Goal: Task Accomplishment & Management: Complete application form

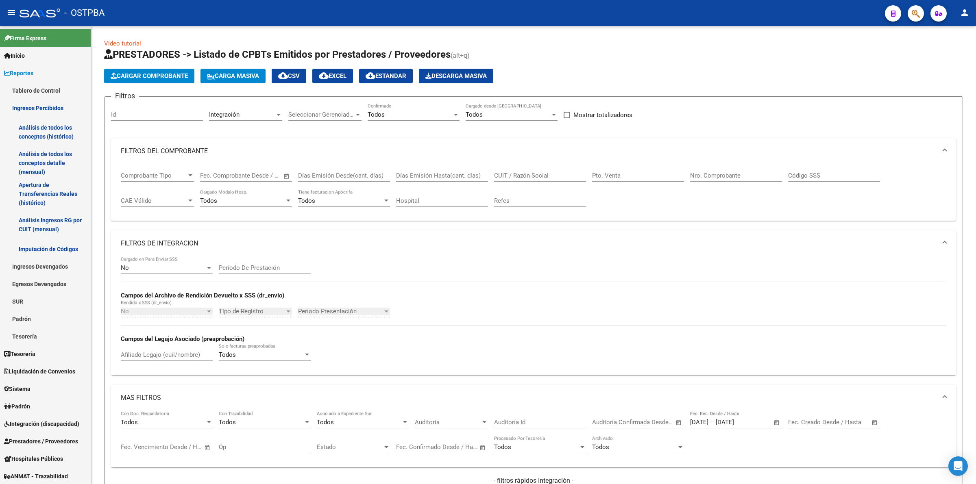
scroll to position [338, 0]
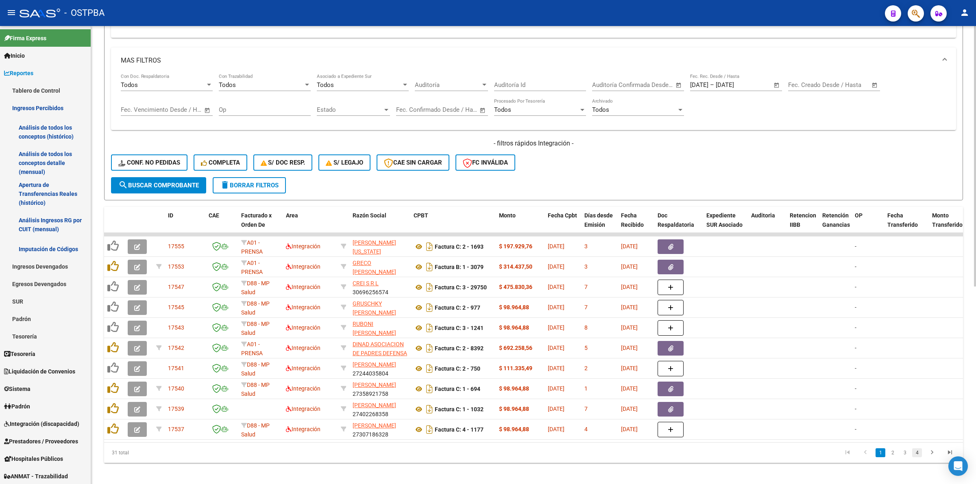
click at [916, 456] on link "4" at bounding box center [917, 453] width 10 height 9
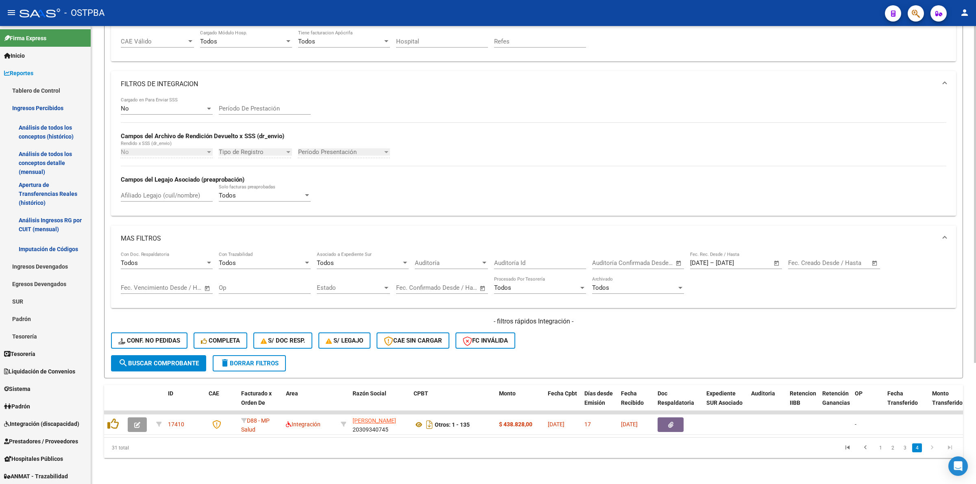
scroll to position [165, 0]
click at [906, 448] on link "3" at bounding box center [905, 448] width 10 height 9
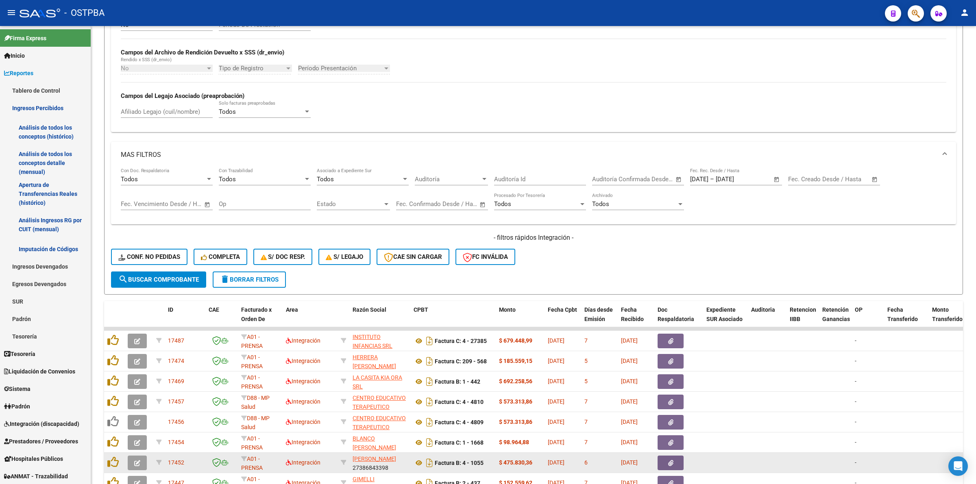
scroll to position [348, 0]
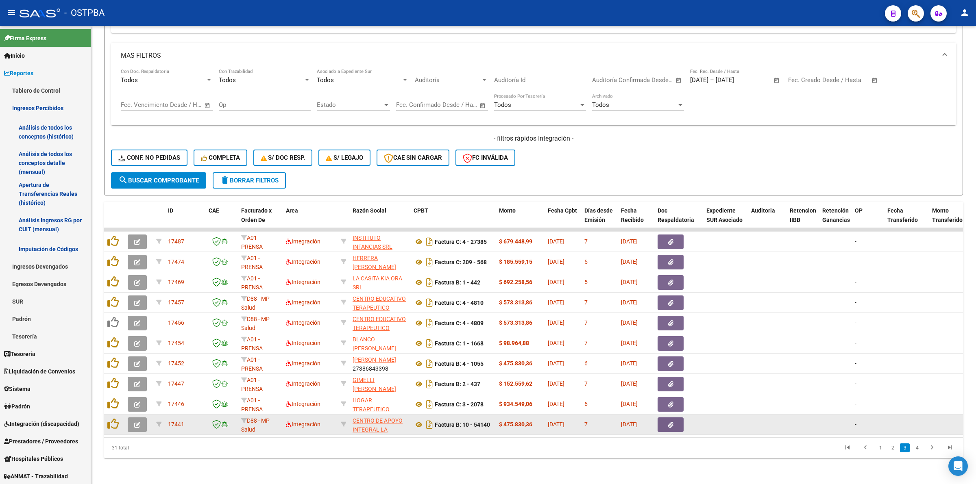
click at [137, 422] on icon "button" at bounding box center [137, 425] width 6 height 6
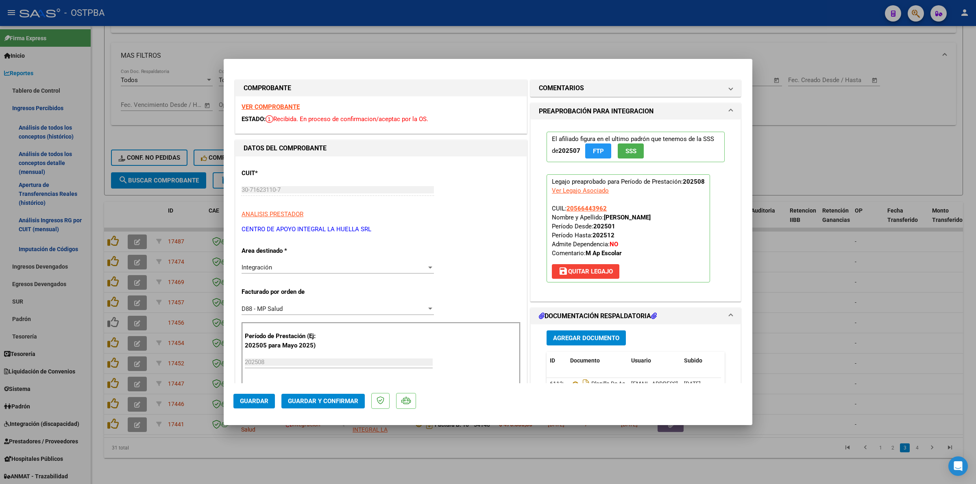
click at [279, 104] on strong "VER COMPROBANTE" at bounding box center [271, 106] width 58 height 7
click at [843, 281] on div at bounding box center [488, 242] width 976 height 484
type input "$ 0,00"
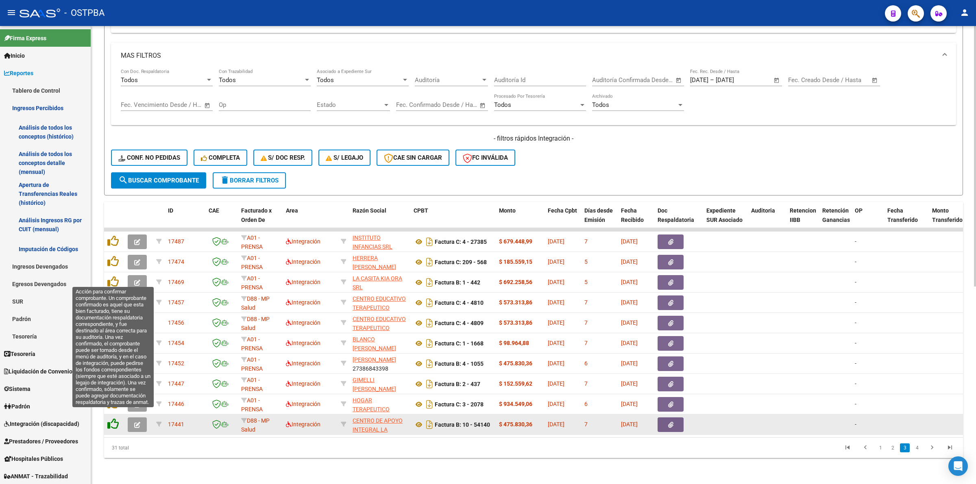
click at [112, 419] on icon at bounding box center [112, 424] width 11 height 11
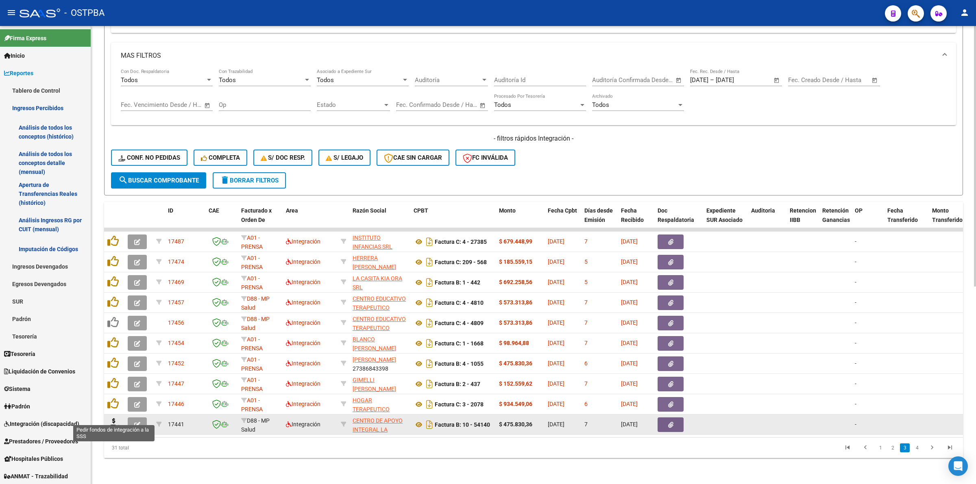
click at [115, 419] on icon at bounding box center [113, 424] width 13 height 11
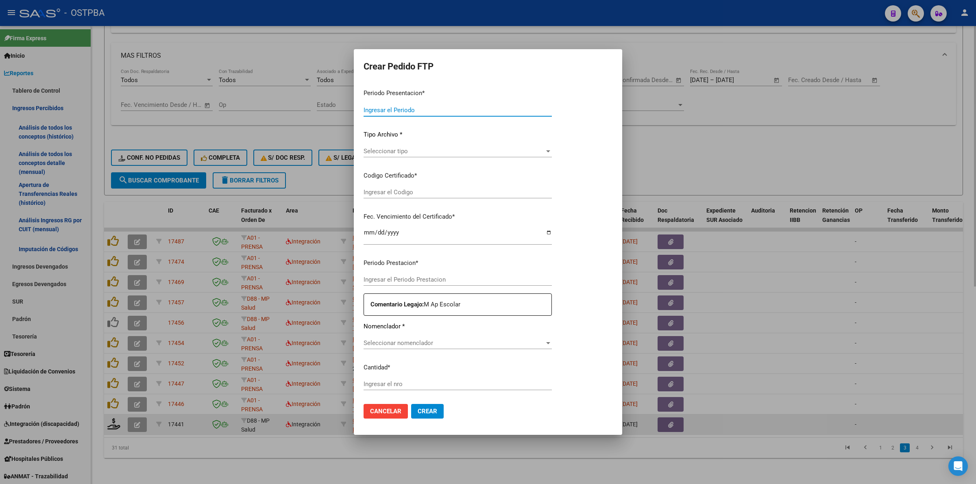
type input "202508"
type input "$ 475.830,36"
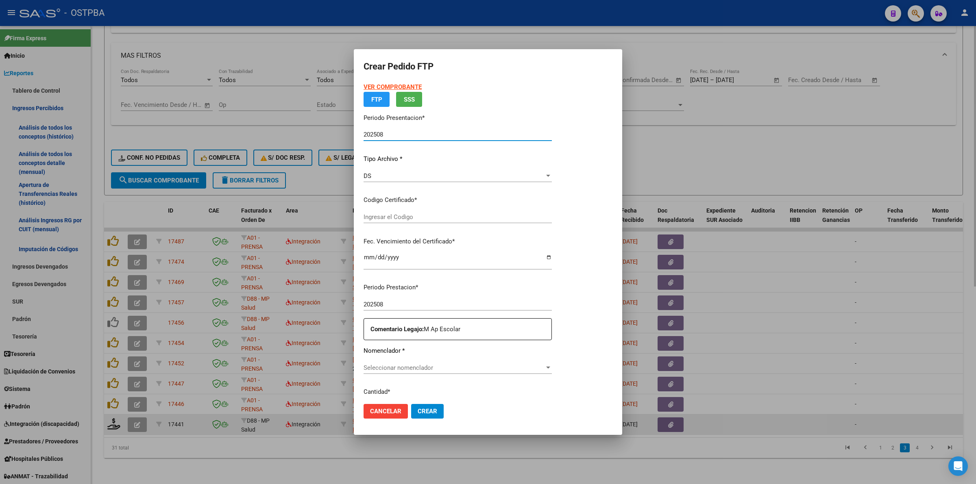
type input "000000000000000000000"
type input "2027-06-10"
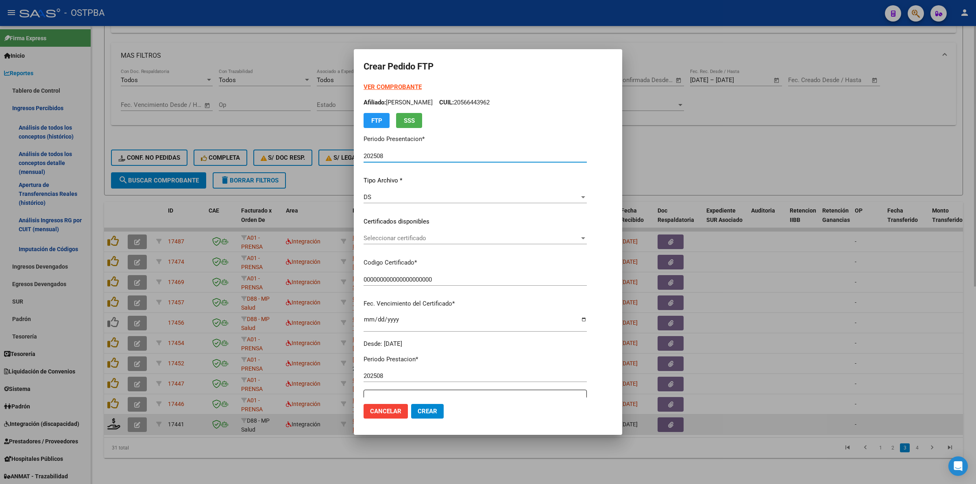
click at [580, 237] on span "Seleccionar certificado" at bounding box center [472, 238] width 216 height 7
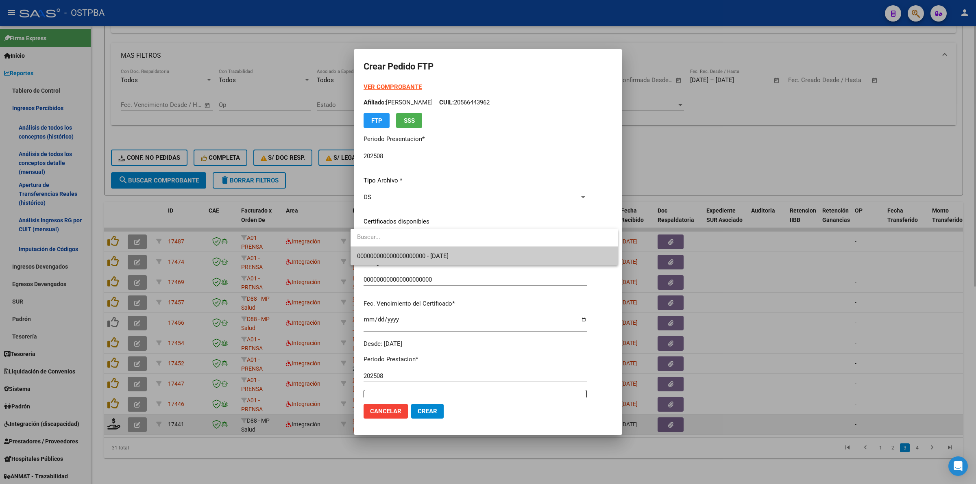
click at [580, 251] on span "000000000000000000000 - 2027-06-10" at bounding box center [484, 256] width 255 height 18
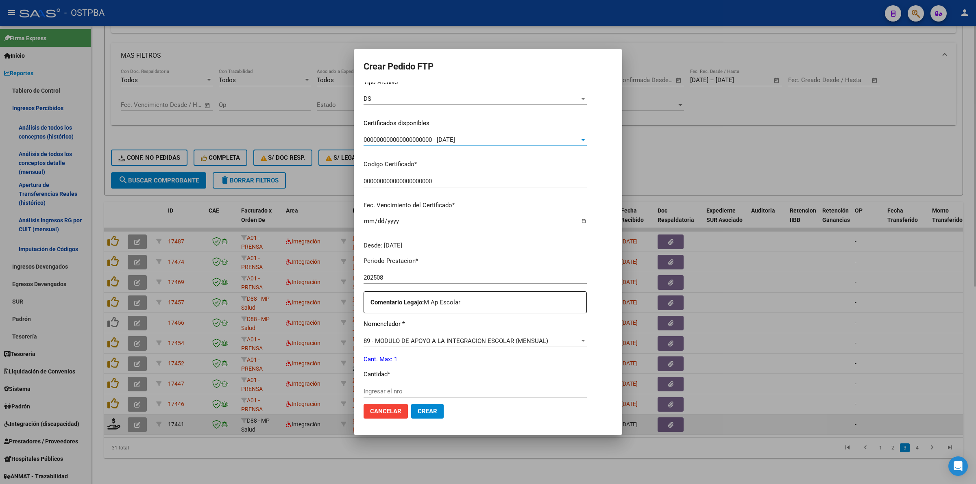
scroll to position [102, 0]
click at [488, 381] on div "Periodo Prestacion * 202508 Ingresar el Periodo Prestacion Comentario Legajo: M…" at bounding box center [475, 386] width 223 height 279
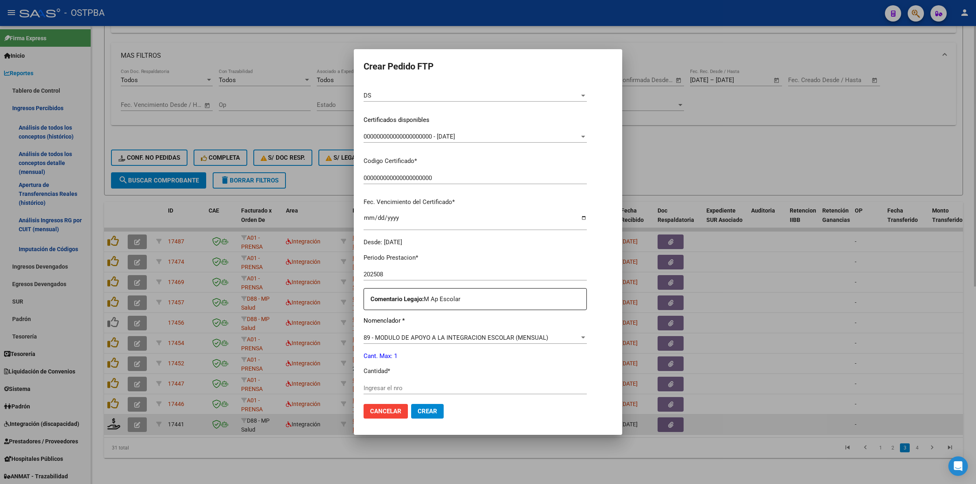
click at [493, 389] on input "Ingresar el nro" at bounding box center [475, 388] width 223 height 7
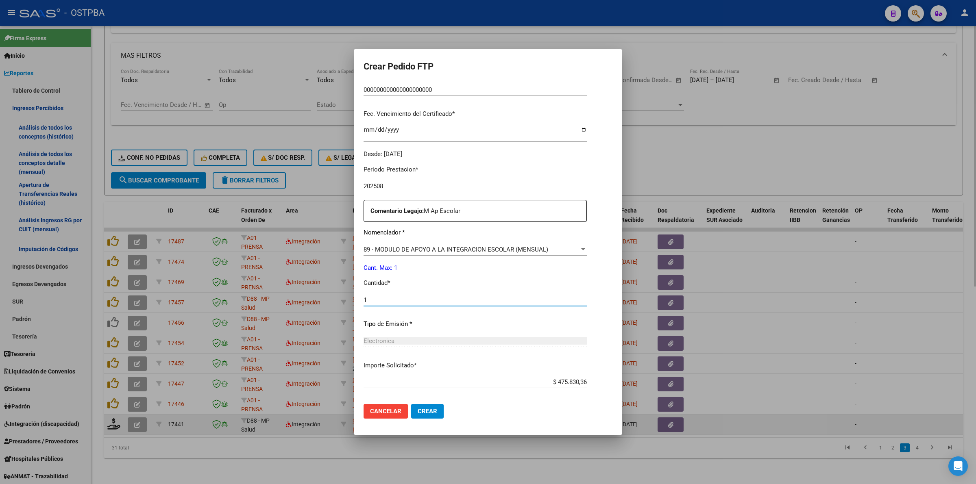
scroll to position [203, 0]
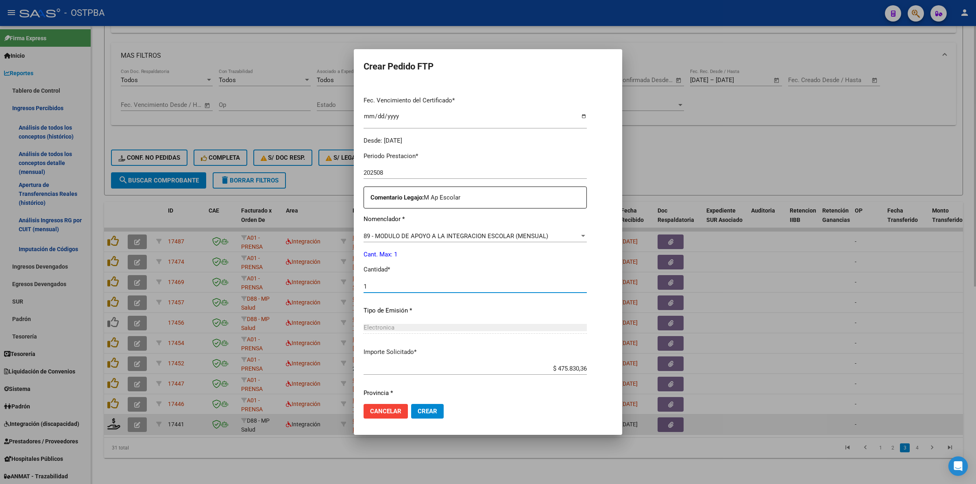
type input "1"
click at [427, 411] on span "Crear" at bounding box center [428, 411] width 20 height 7
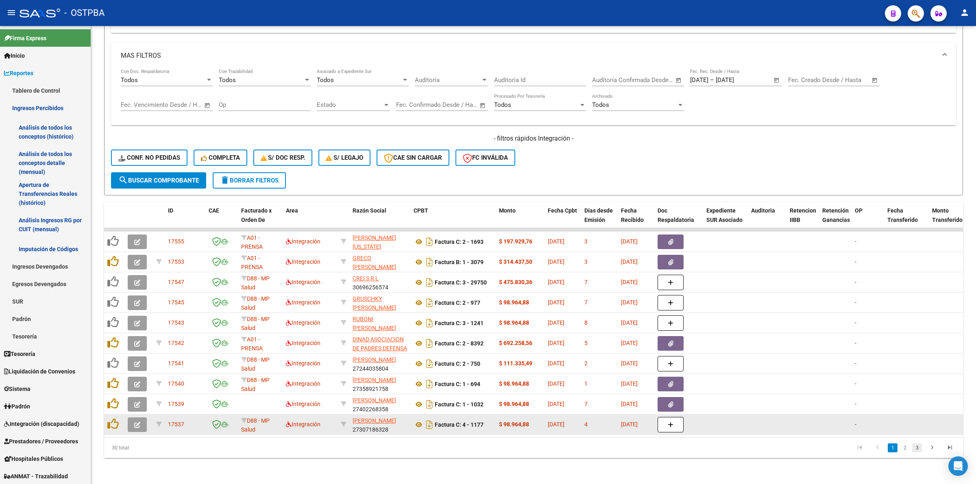
click at [914, 449] on link "3" at bounding box center [917, 448] width 10 height 9
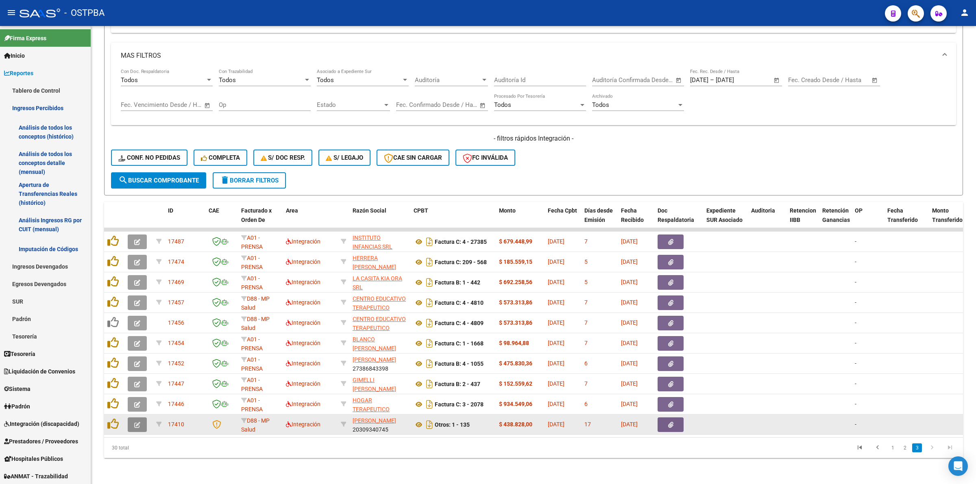
click at [135, 422] on icon "button" at bounding box center [137, 425] width 6 height 6
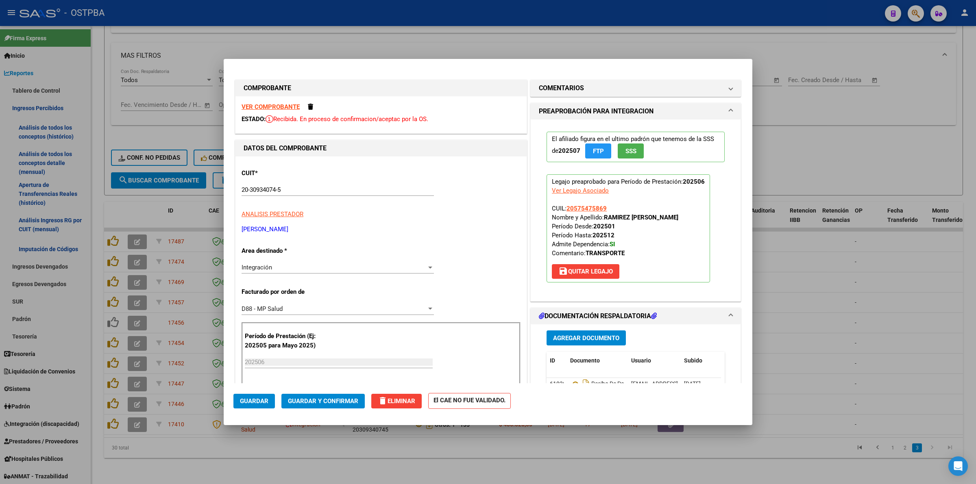
click at [292, 106] on strong "VER COMPROBANTE" at bounding box center [271, 106] width 58 height 7
click at [865, 308] on div at bounding box center [488, 242] width 976 height 484
type input "$ 0,00"
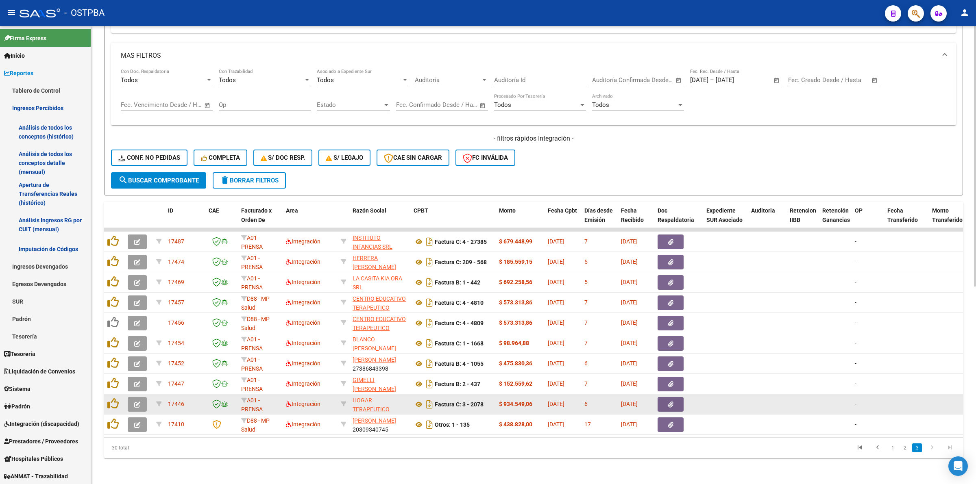
click at [137, 402] on icon "button" at bounding box center [137, 405] width 6 height 6
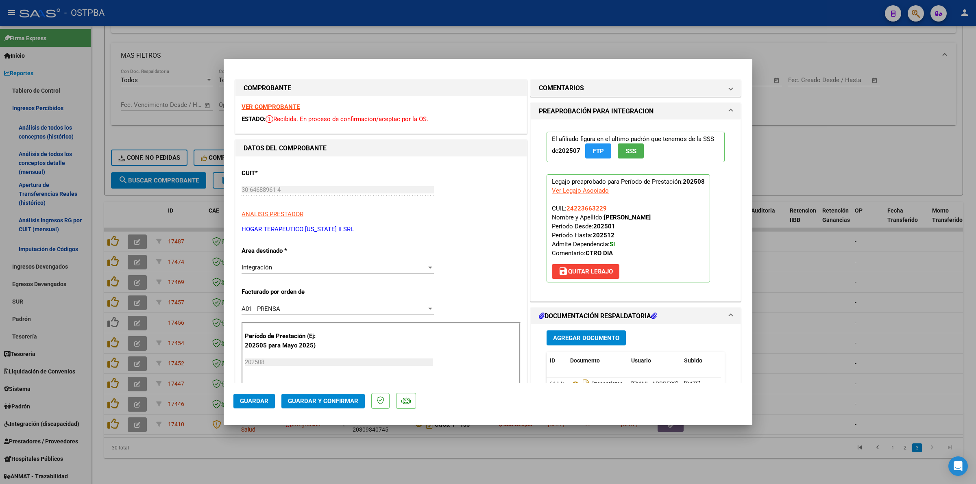
click at [271, 110] on strong "VER COMPROBANTE" at bounding box center [271, 106] width 58 height 7
click at [832, 283] on div at bounding box center [488, 242] width 976 height 484
type input "$ 0,00"
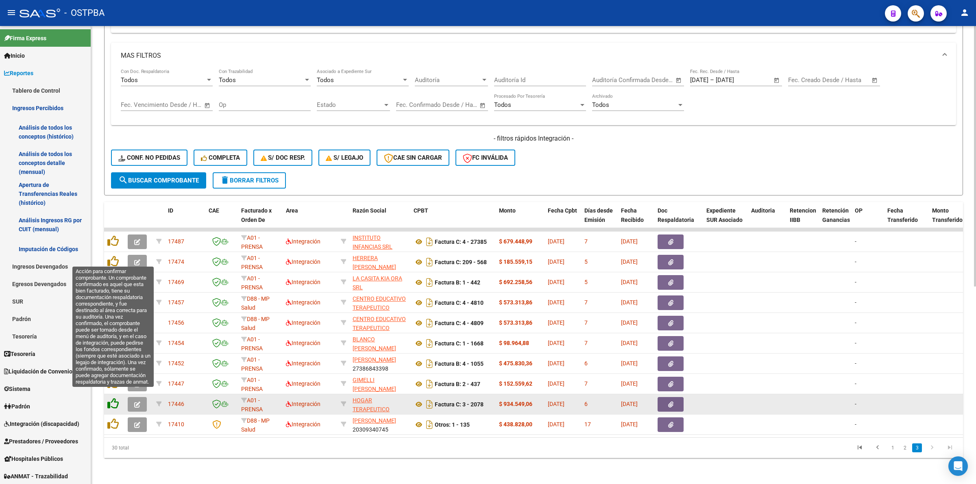
click at [112, 400] on icon at bounding box center [112, 403] width 11 height 11
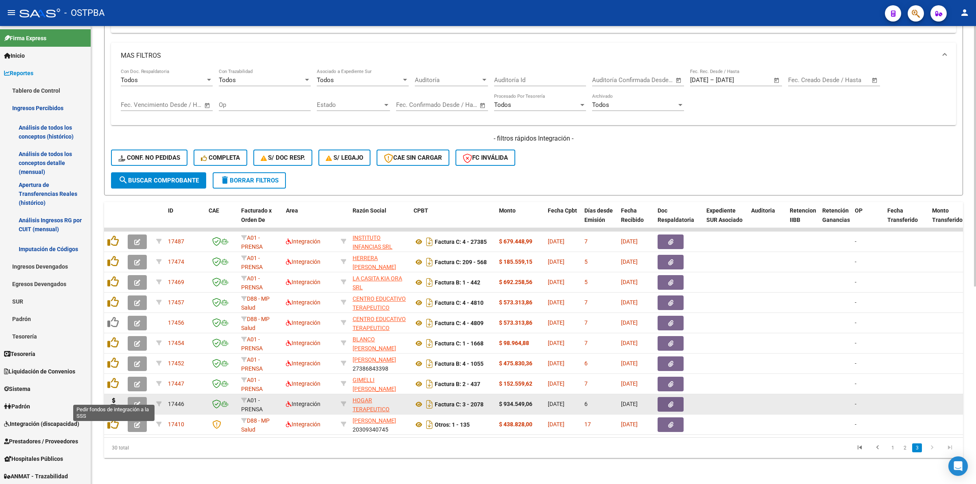
click at [113, 399] on icon at bounding box center [113, 403] width 13 height 11
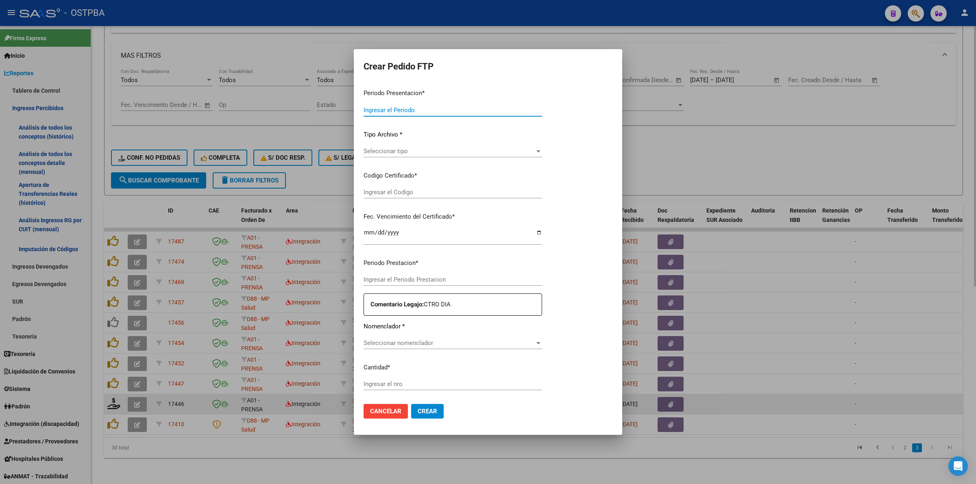
type input "202508"
type input "$ 934.549,06"
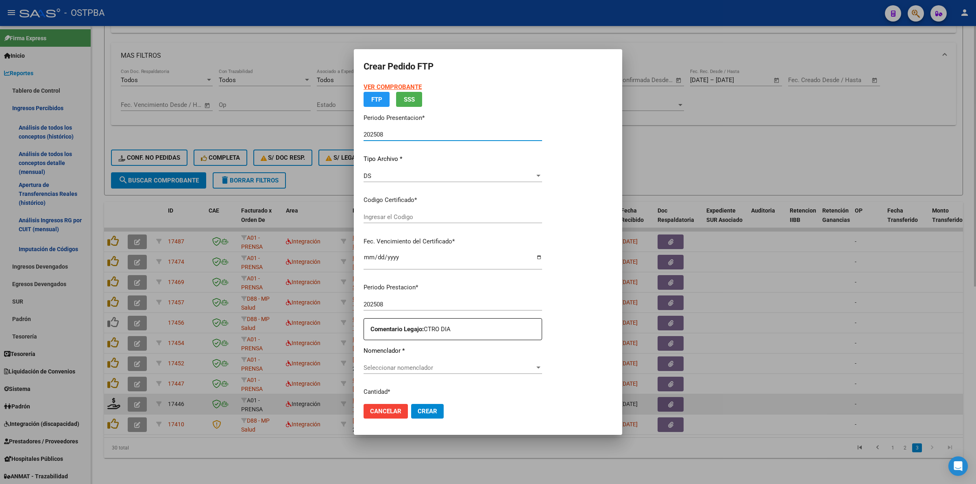
type input "00000000000000000000"
type input "2027-02-07"
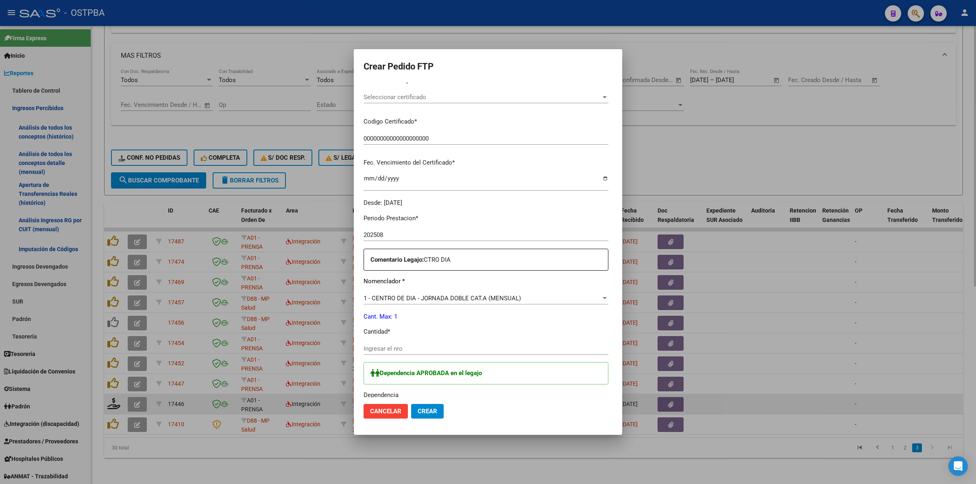
scroll to position [153, 0]
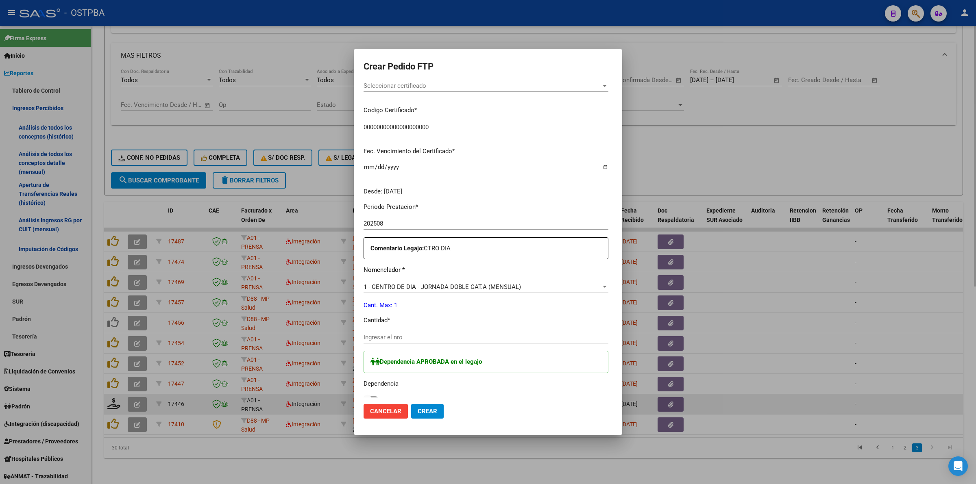
click at [462, 335] on input "Ingresar el nro" at bounding box center [486, 337] width 245 height 7
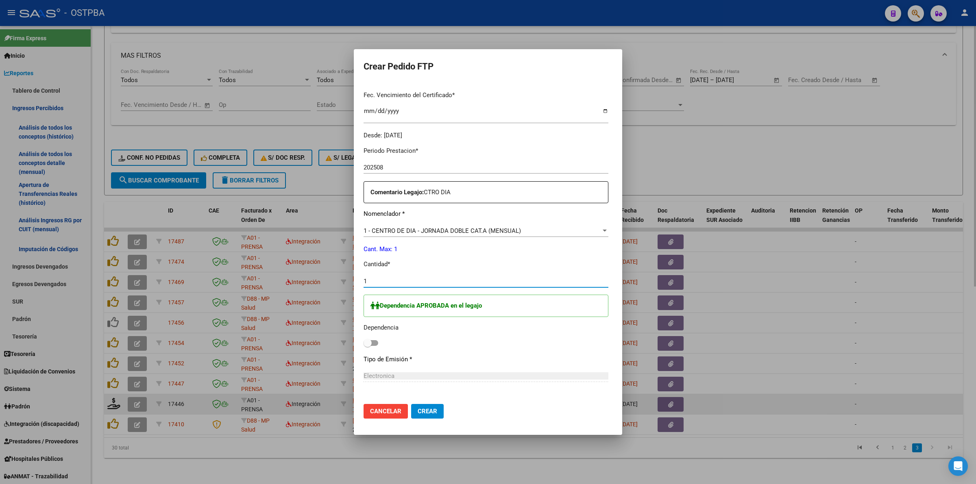
scroll to position [254, 0]
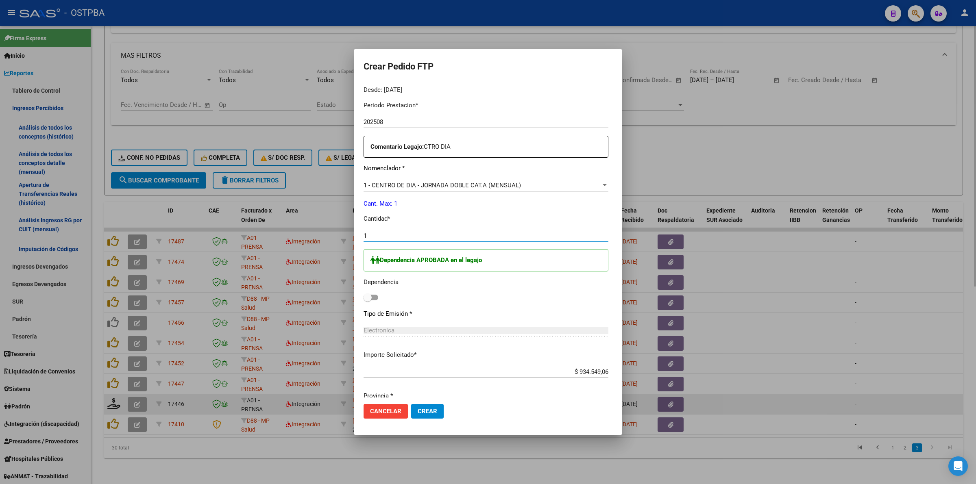
type input "1"
click at [364, 300] on span at bounding box center [371, 298] width 15 height 6
click at [367, 301] on input "checkbox" at bounding box center [367, 301] width 0 height 0
checkbox input "true"
click at [419, 411] on span "Crear" at bounding box center [428, 411] width 20 height 7
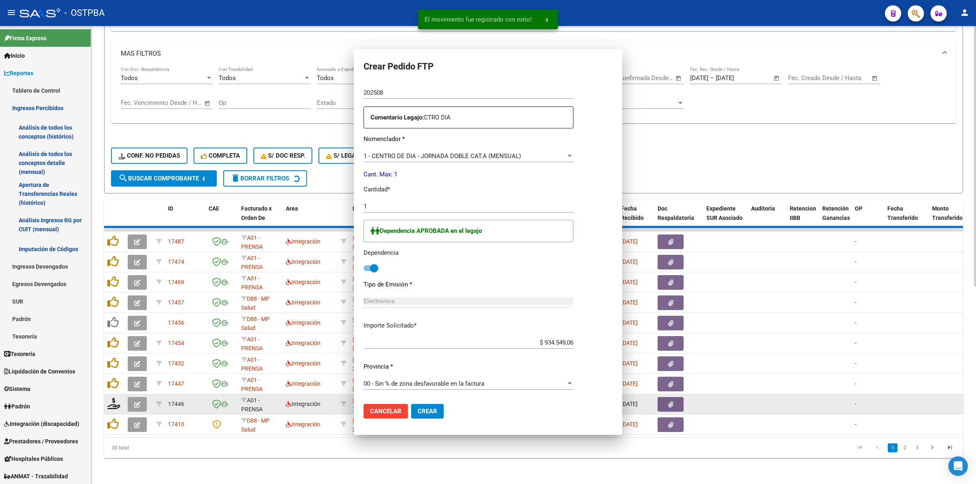
scroll to position [208, 0]
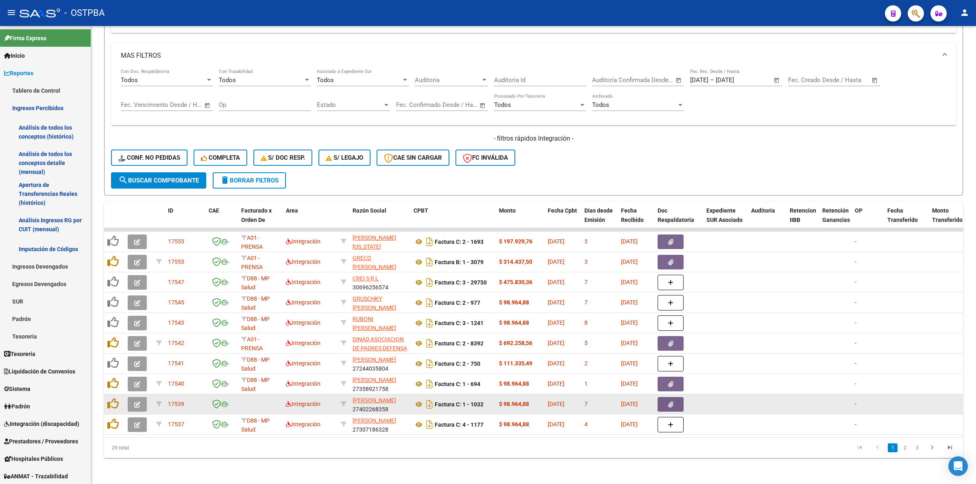
click at [918, 446] on link "3" at bounding box center [917, 448] width 10 height 9
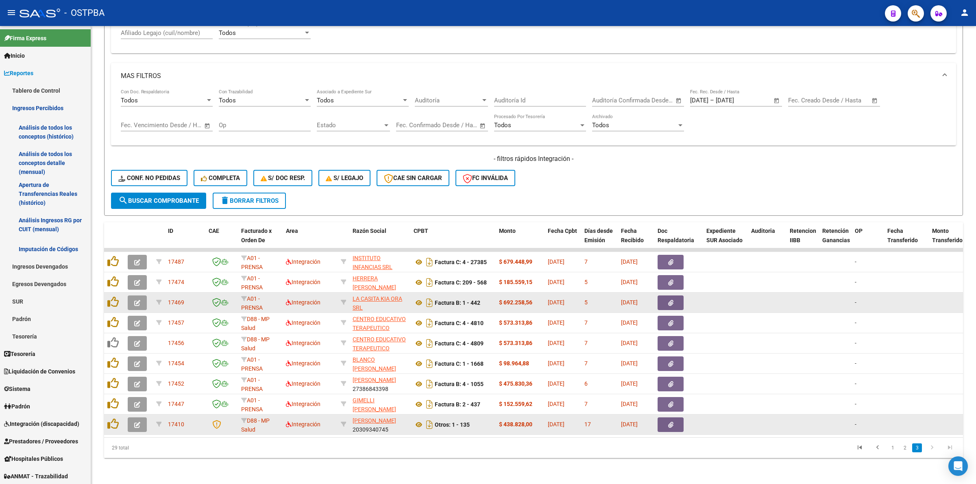
scroll to position [327, 0]
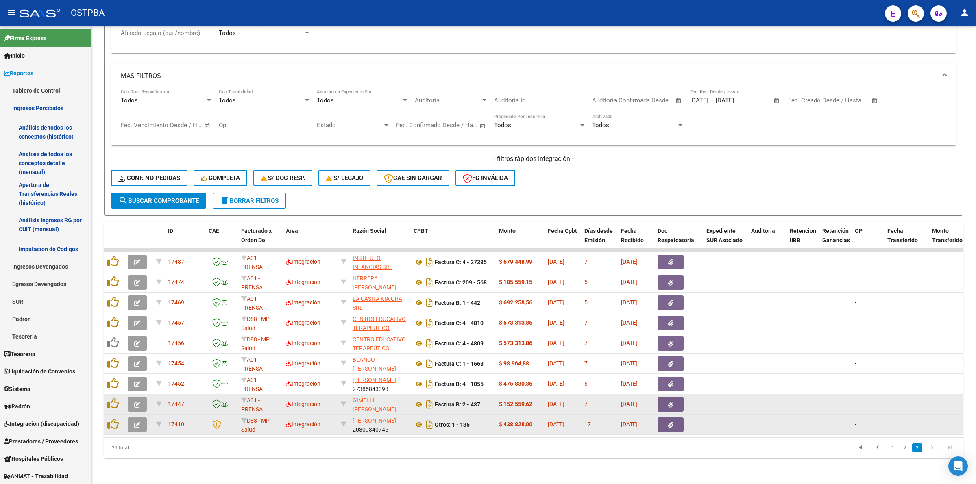
click at [134, 402] on icon "button" at bounding box center [137, 405] width 6 height 6
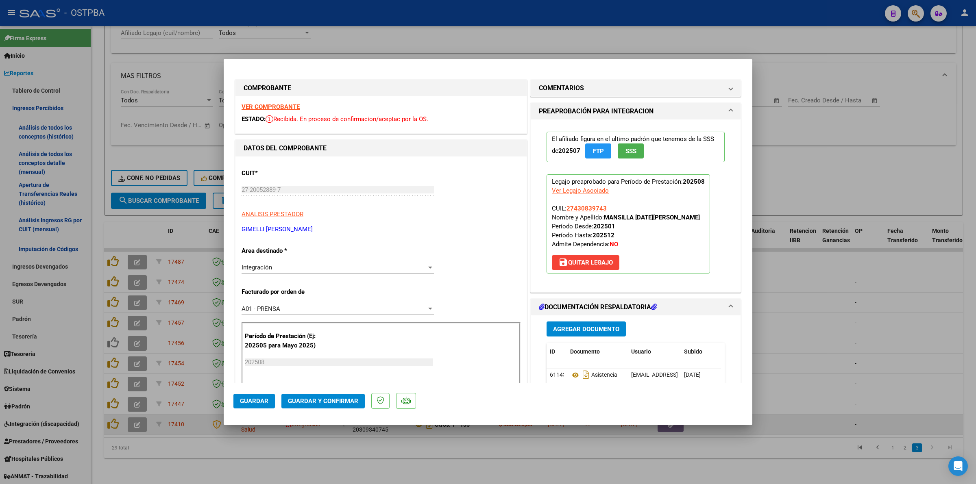
click at [276, 101] on div "VER COMPROBANTE ESTADO: Recibida. En proceso de confirmacion/aceptac por la OS." at bounding box center [380, 114] width 291 height 37
click at [277, 106] on strong "VER COMPROBANTE" at bounding box center [271, 106] width 58 height 7
click at [830, 299] on div at bounding box center [488, 242] width 976 height 484
type input "$ 0,00"
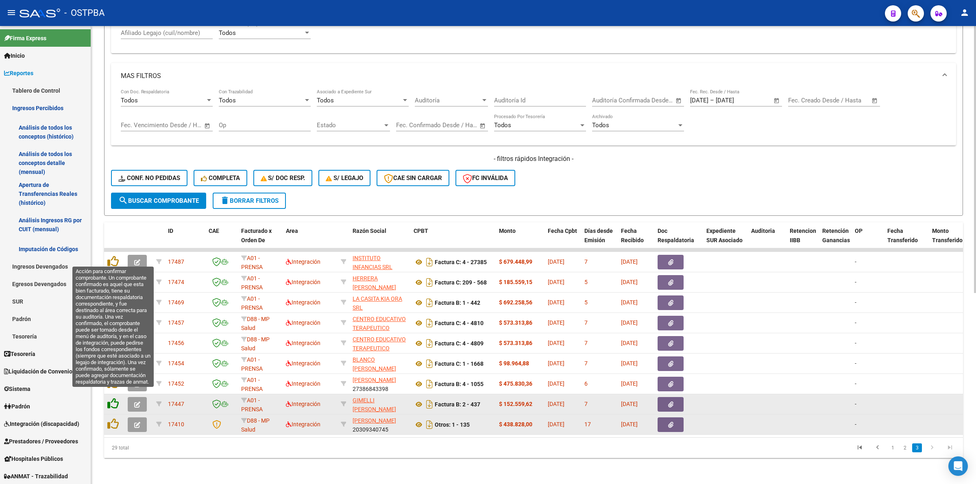
click at [111, 398] on icon at bounding box center [112, 403] width 11 height 11
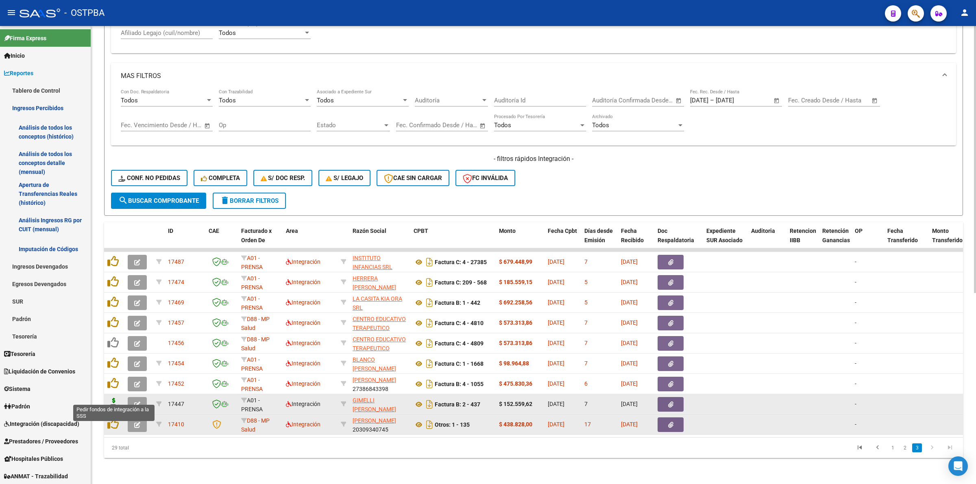
click at [111, 398] on icon at bounding box center [113, 403] width 13 height 11
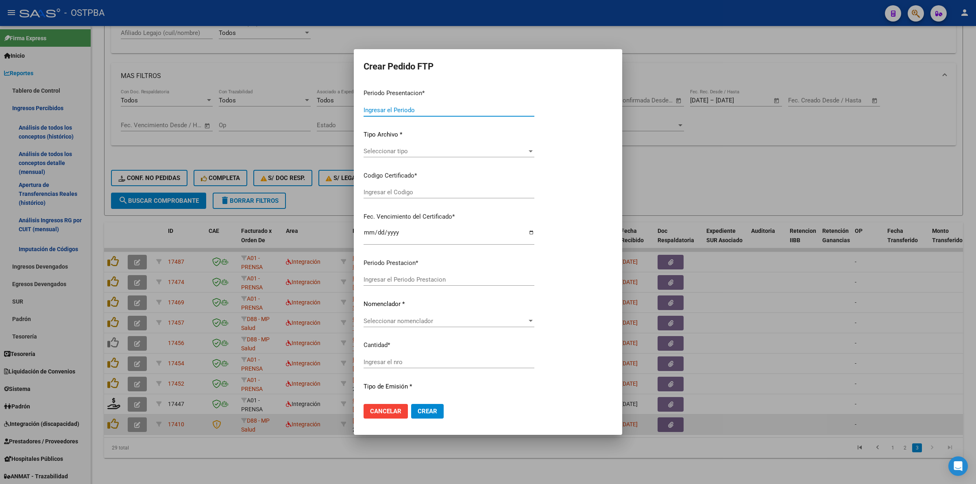
type input "202508"
type input "$ 152.559,62"
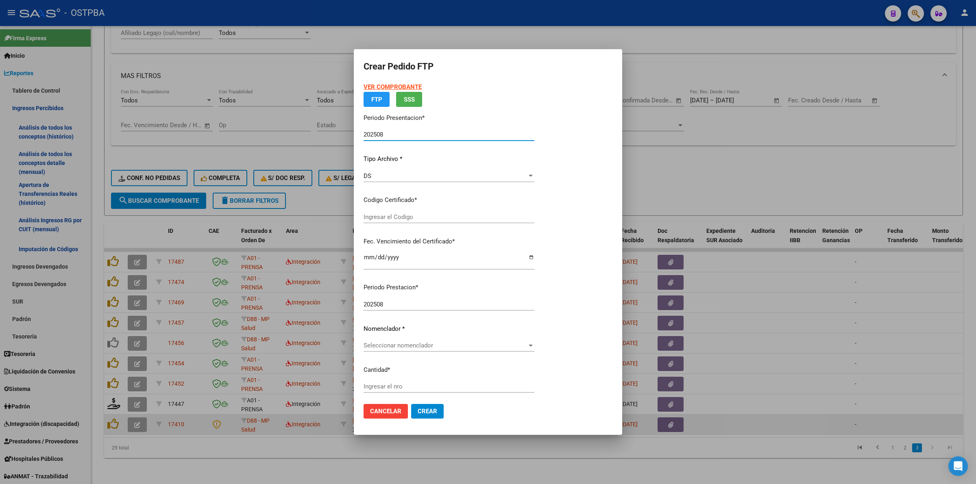
type input "00000000000000000000"
type input "2026-06-09"
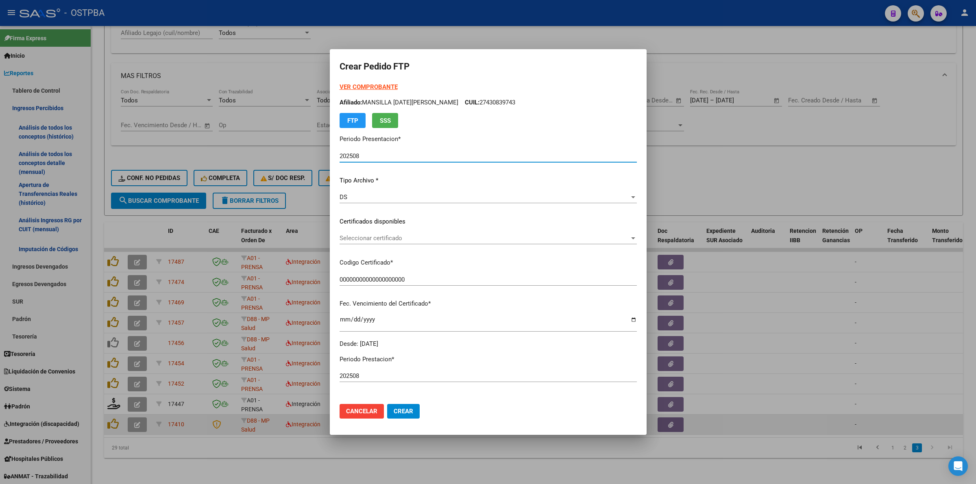
click at [606, 237] on span "Seleccionar certificado" at bounding box center [485, 238] width 290 height 7
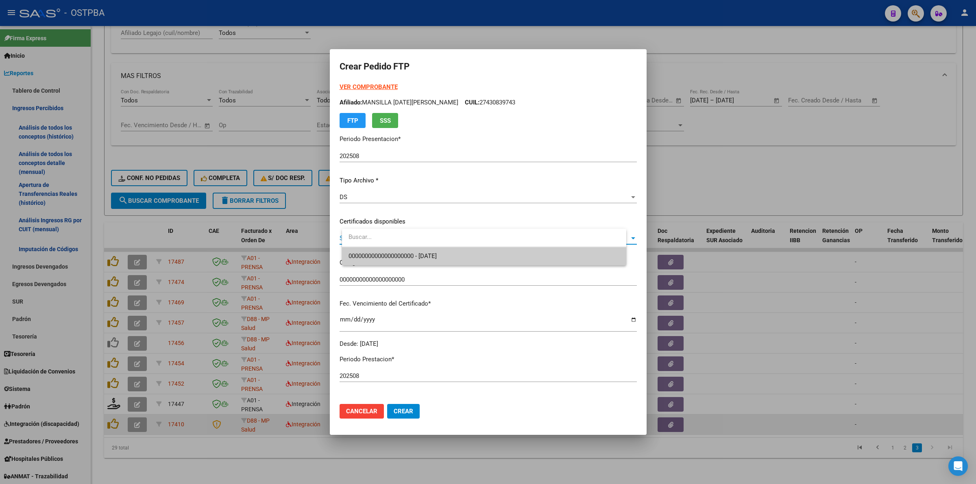
click at [587, 258] on span "00000000000000000000 - 2026-06-09" at bounding box center [484, 256] width 271 height 18
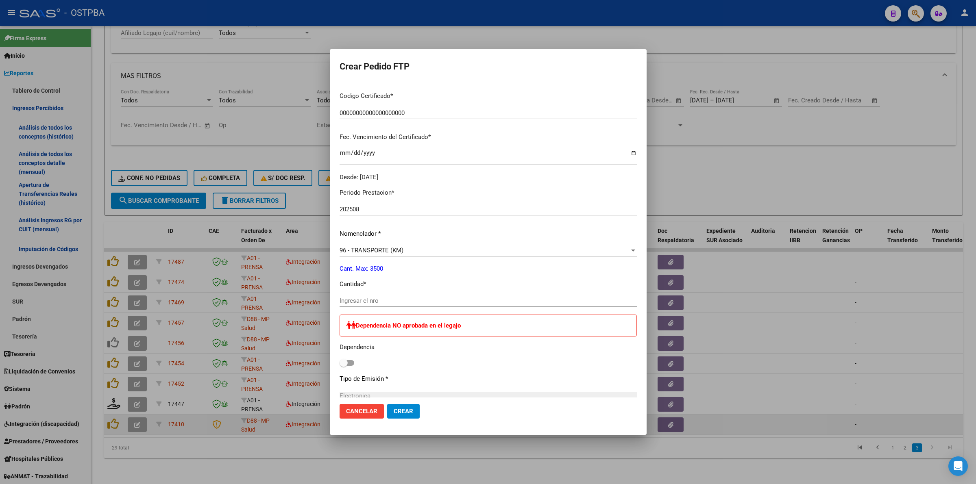
scroll to position [203, 0]
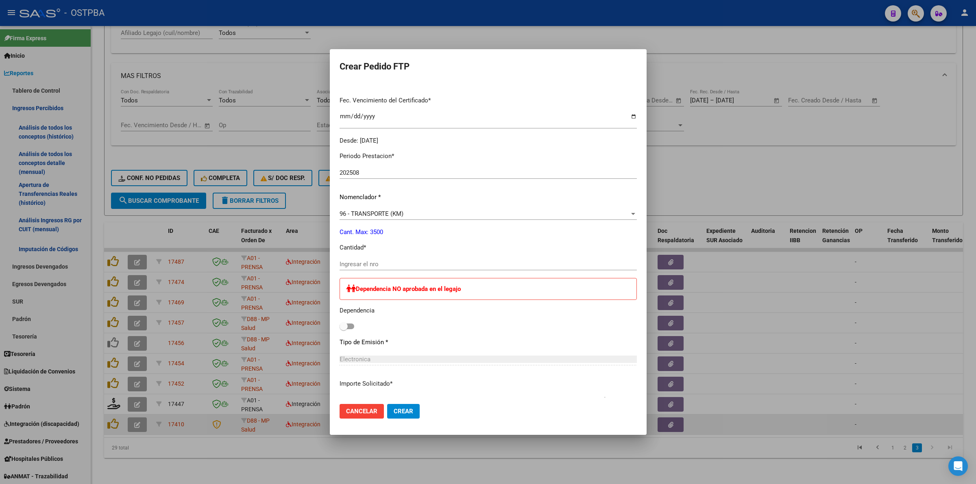
click at [452, 261] on input "Ingresar el nro" at bounding box center [488, 264] width 297 height 7
type input "282"
click at [401, 407] on button "Crear" at bounding box center [403, 411] width 33 height 15
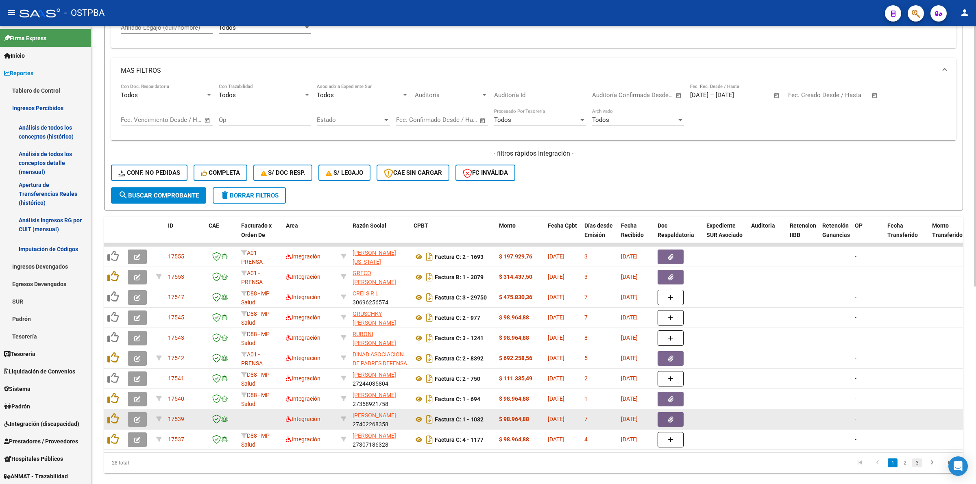
click at [917, 465] on link "3" at bounding box center [917, 463] width 10 height 9
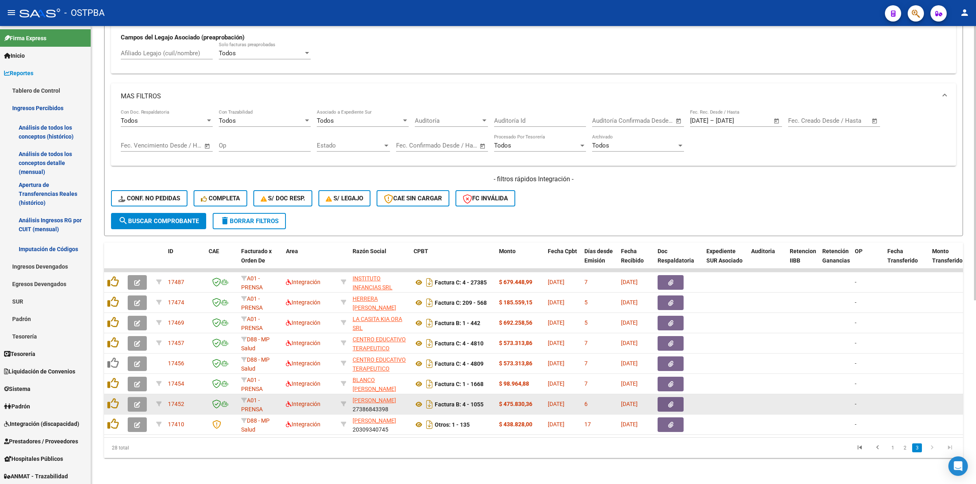
scroll to position [307, 0]
click at [139, 402] on icon "button" at bounding box center [137, 405] width 6 height 6
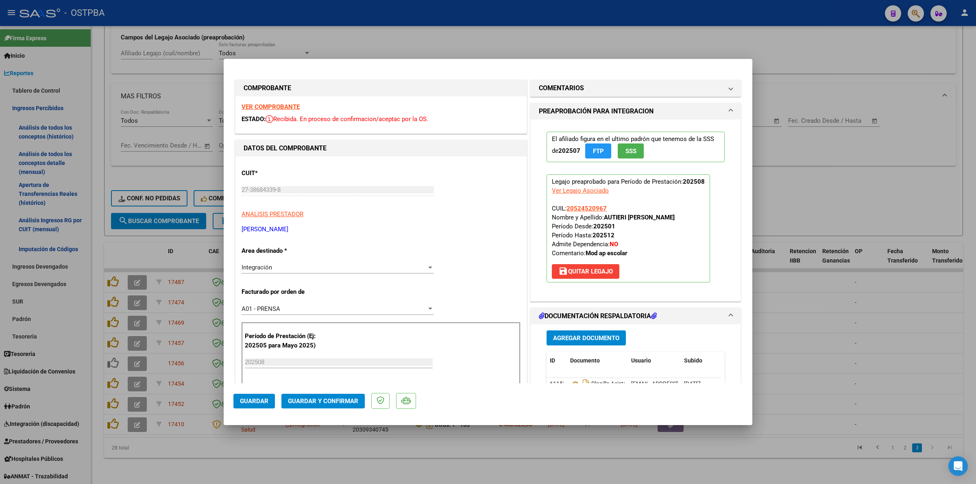
click at [270, 105] on strong "VER COMPROBANTE" at bounding box center [271, 106] width 58 height 7
drag, startPoint x: 857, startPoint y: 334, endPoint x: 855, endPoint y: 330, distance: 4.2
click at [857, 334] on div at bounding box center [488, 242] width 976 height 484
type input "$ 0,00"
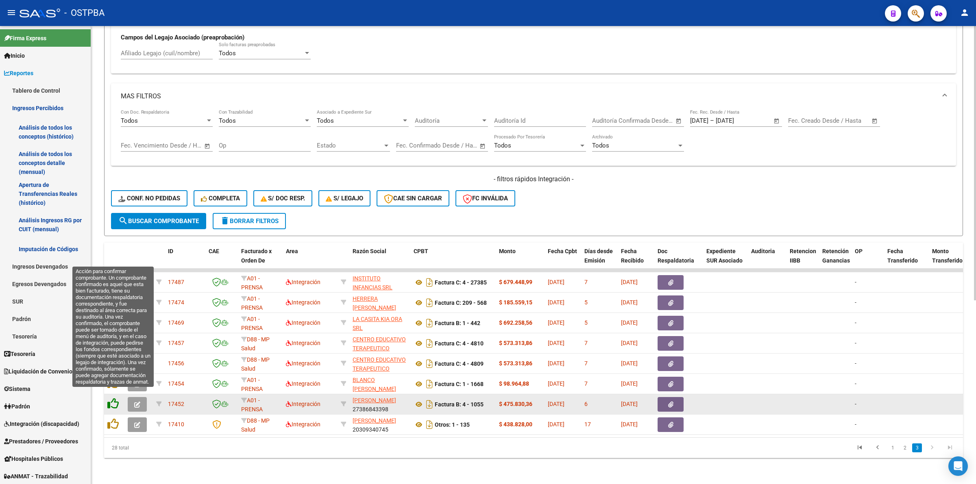
click at [109, 398] on icon at bounding box center [112, 403] width 11 height 11
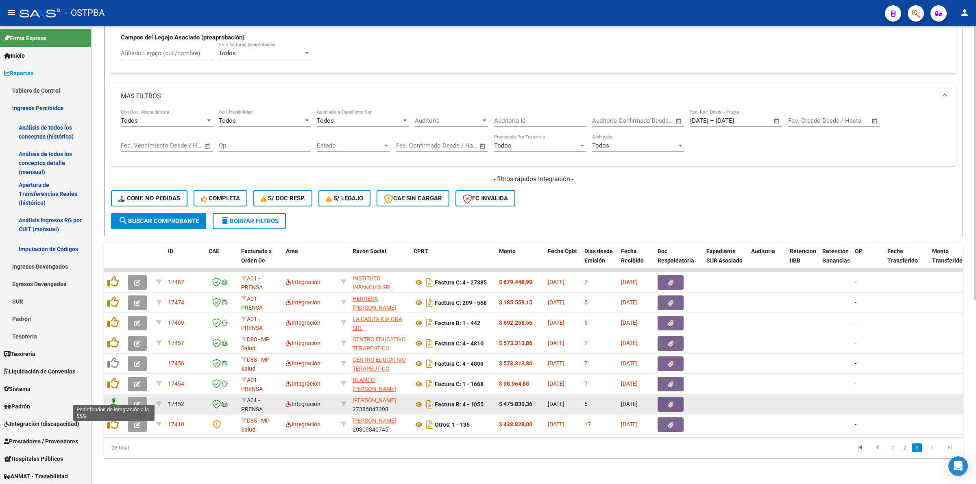
click at [113, 399] on icon at bounding box center [113, 403] width 13 height 11
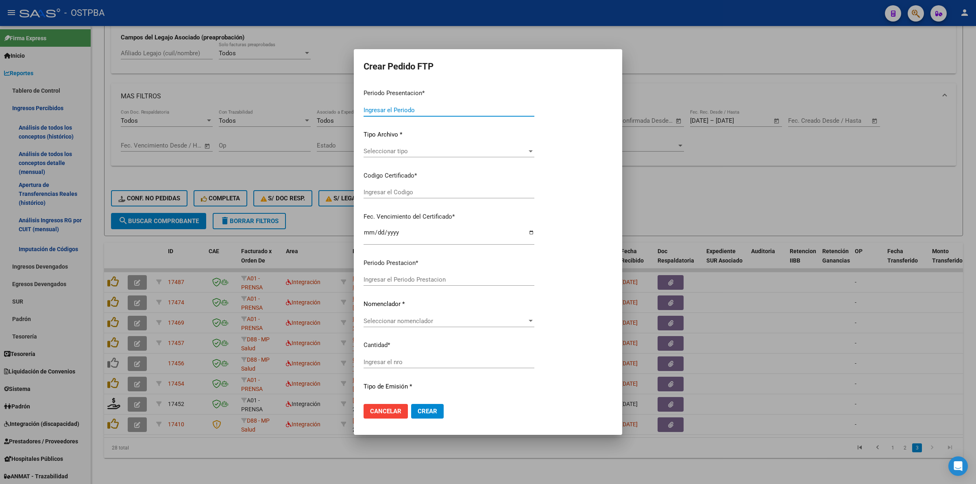
type input "202508"
type input "$ 475.830,36"
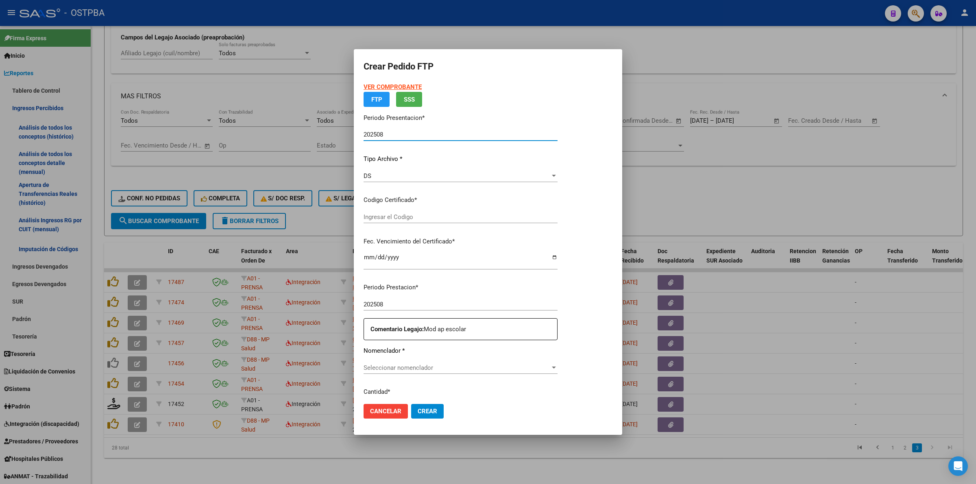
type input "0001"
type input "2028-01-20"
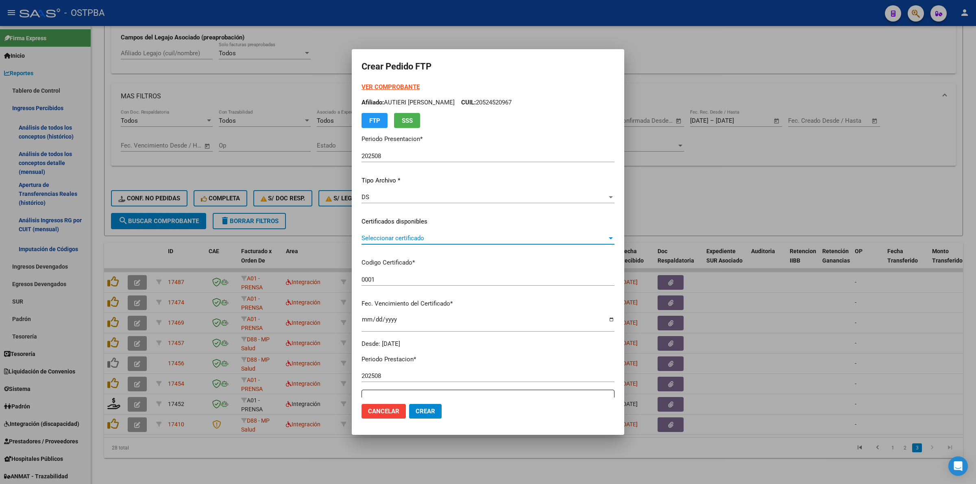
click at [611, 239] on div at bounding box center [610, 238] width 7 height 7
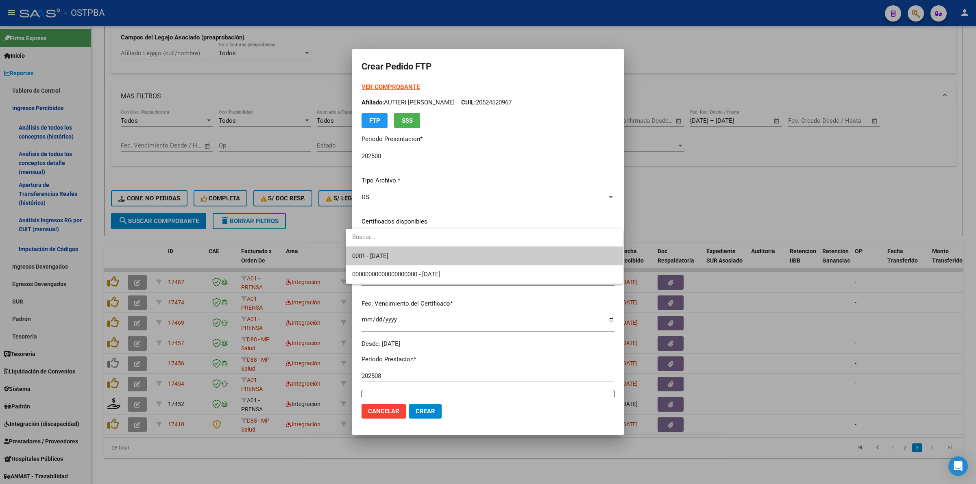
click at [583, 257] on span "0001 - 2028-01-20" at bounding box center [484, 256] width 264 height 18
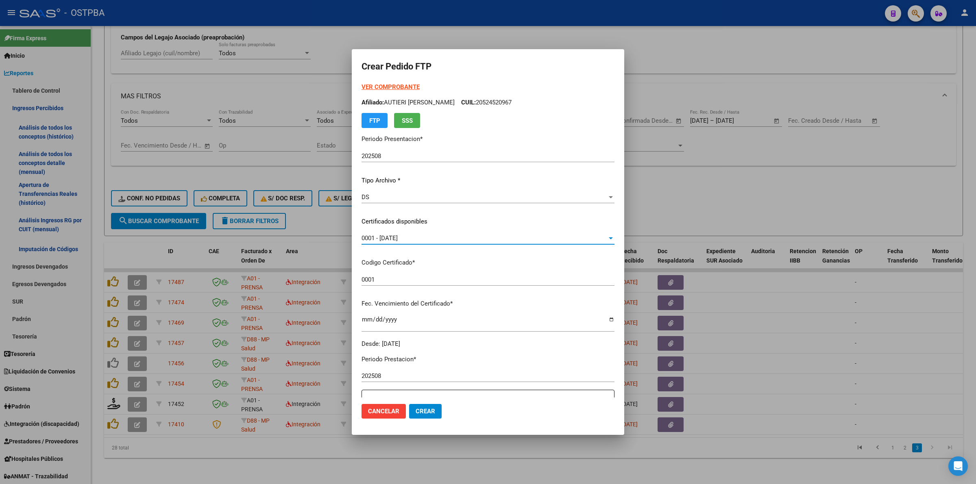
click at [592, 237] on div "0001 - 2028-01-20" at bounding box center [485, 238] width 246 height 7
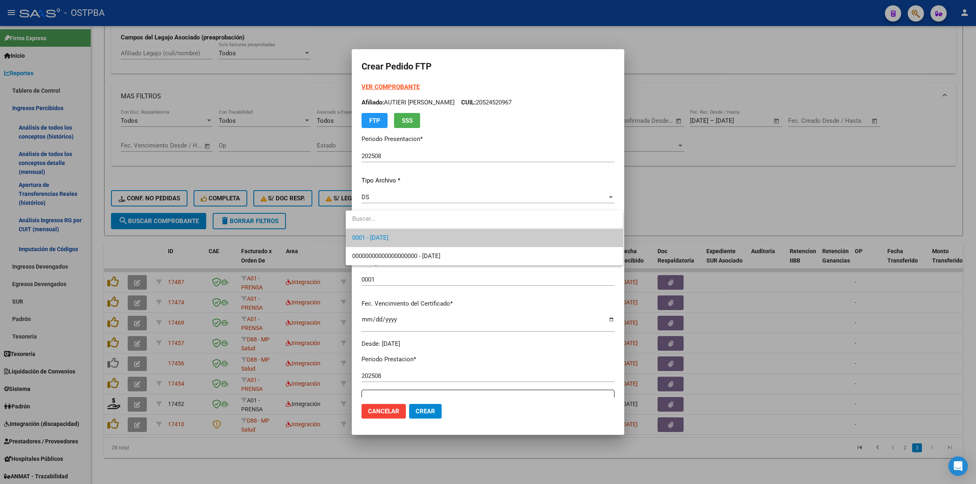
click at [592, 237] on span "0001 - 2028-01-20" at bounding box center [484, 238] width 264 height 18
click at [592, 237] on div "0001 - 2028-01-20" at bounding box center [485, 238] width 246 height 7
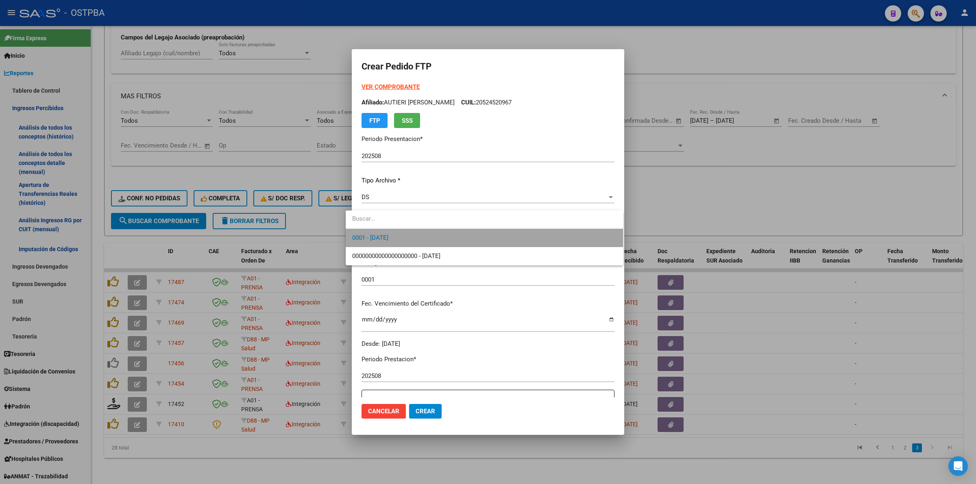
click at [501, 236] on span "0001 - 2028-01-20" at bounding box center [484, 238] width 264 height 18
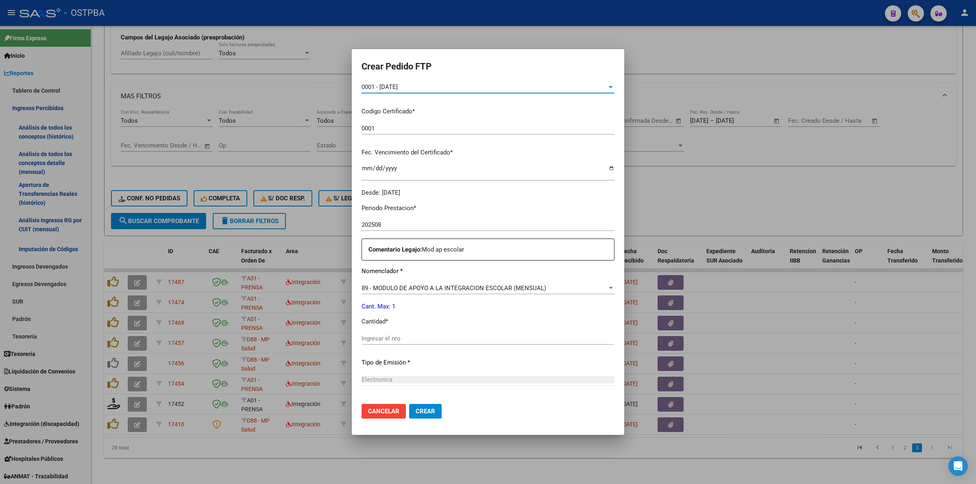
scroll to position [153, 0]
click at [434, 342] on div "Ingresar el nro" at bounding box center [488, 337] width 253 height 12
type input "1"
click at [417, 409] on span "Crear" at bounding box center [426, 411] width 20 height 7
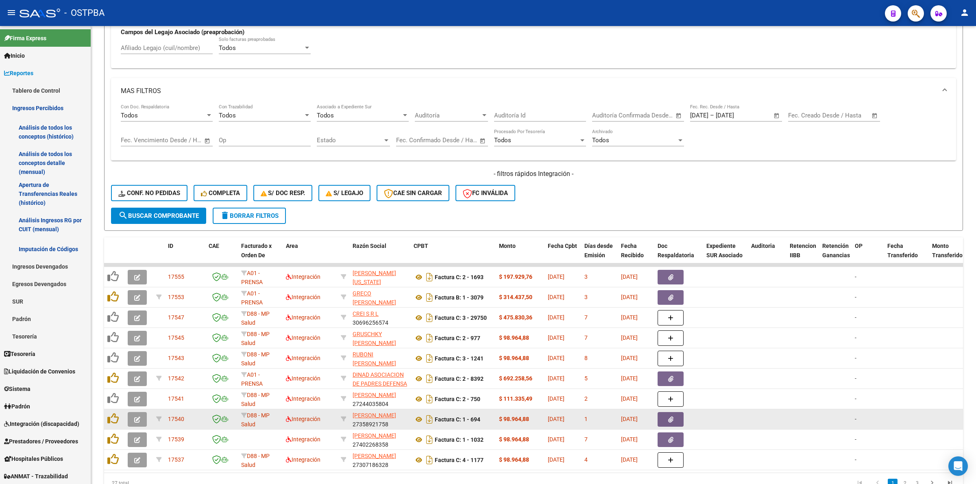
scroll to position [348, 0]
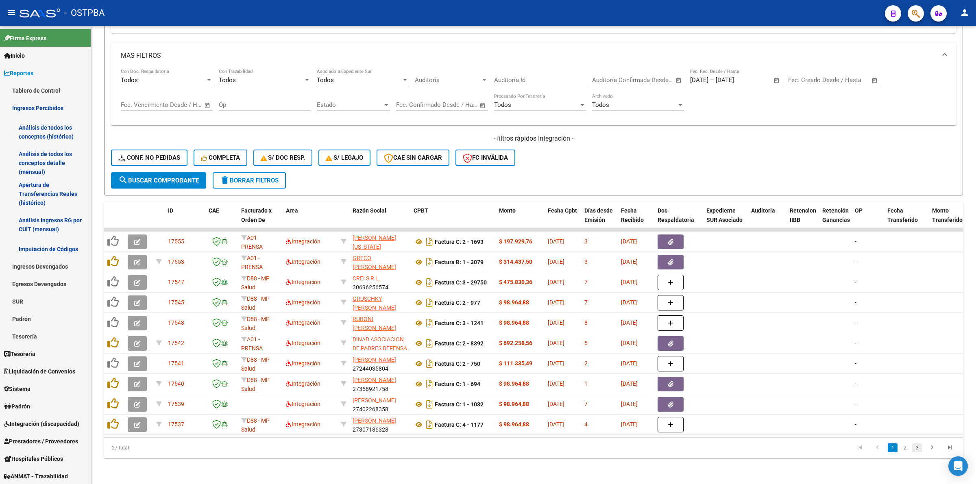
click at [919, 445] on link "3" at bounding box center [917, 448] width 10 height 9
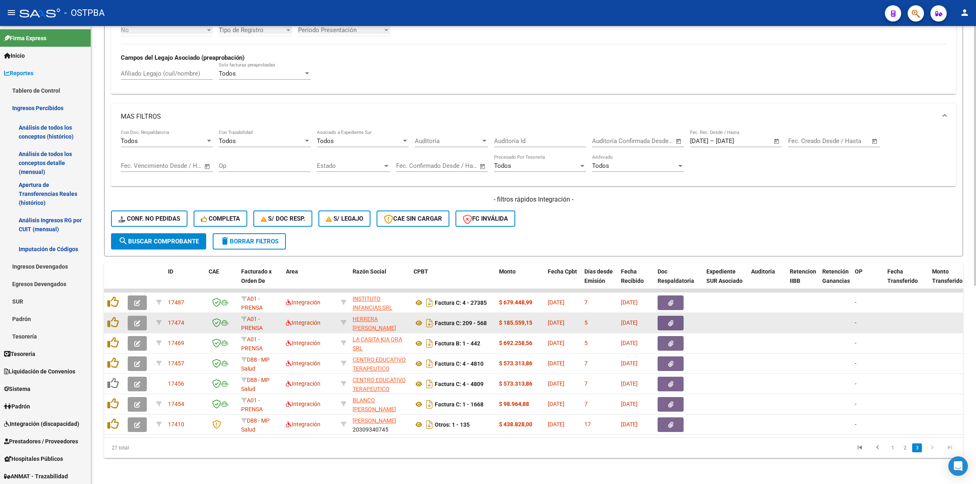
scroll to position [287, 0]
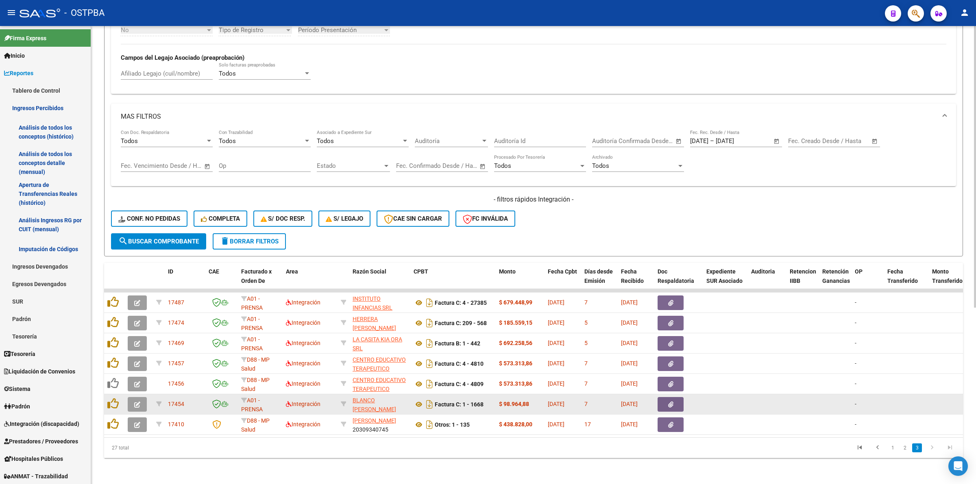
click at [137, 402] on icon "button" at bounding box center [137, 405] width 6 height 6
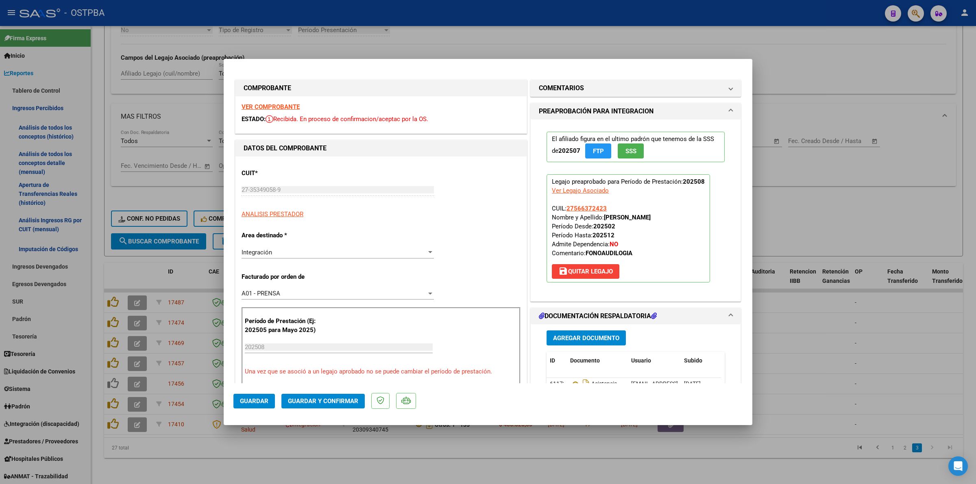
click at [259, 104] on strong "VER COMPROBANTE" at bounding box center [271, 106] width 58 height 7
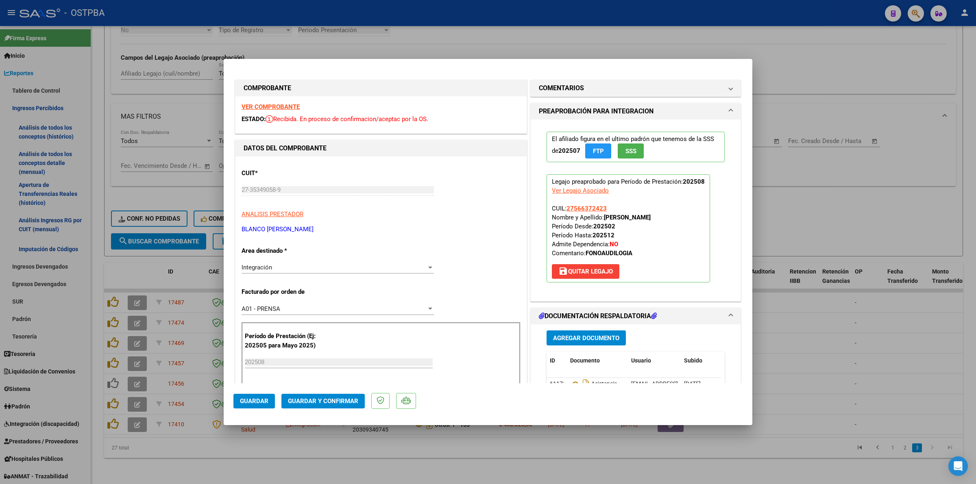
click at [850, 212] on div at bounding box center [488, 242] width 976 height 484
type input "$ 0,00"
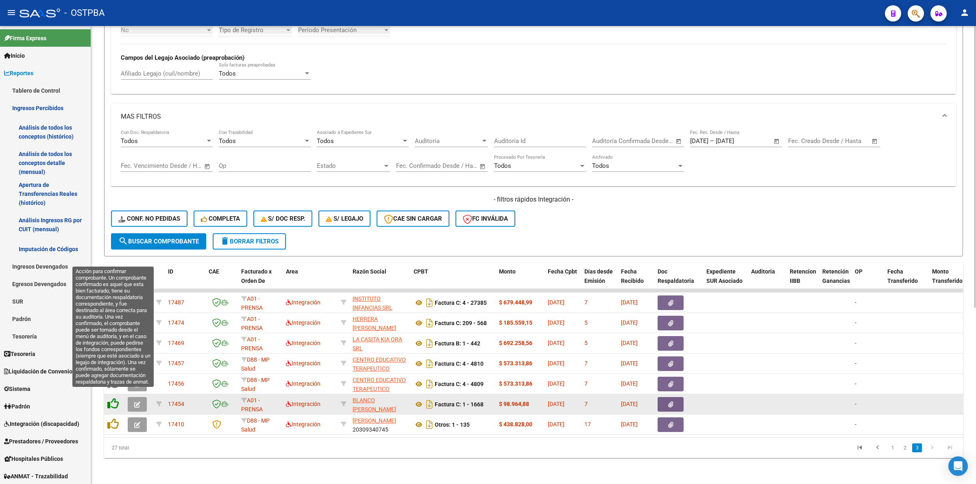
click at [113, 398] on icon at bounding box center [112, 403] width 11 height 11
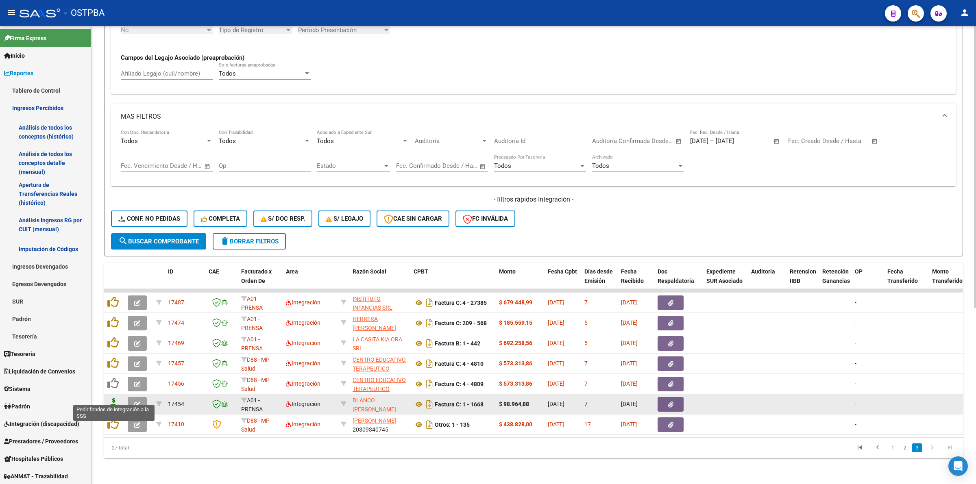
click at [111, 398] on icon at bounding box center [113, 403] width 13 height 11
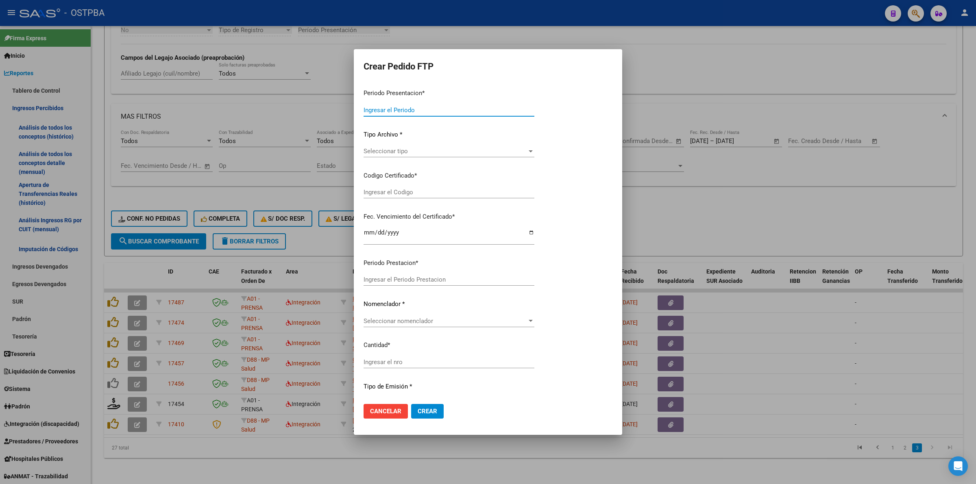
type input "202508"
type input "$ 98.964,88"
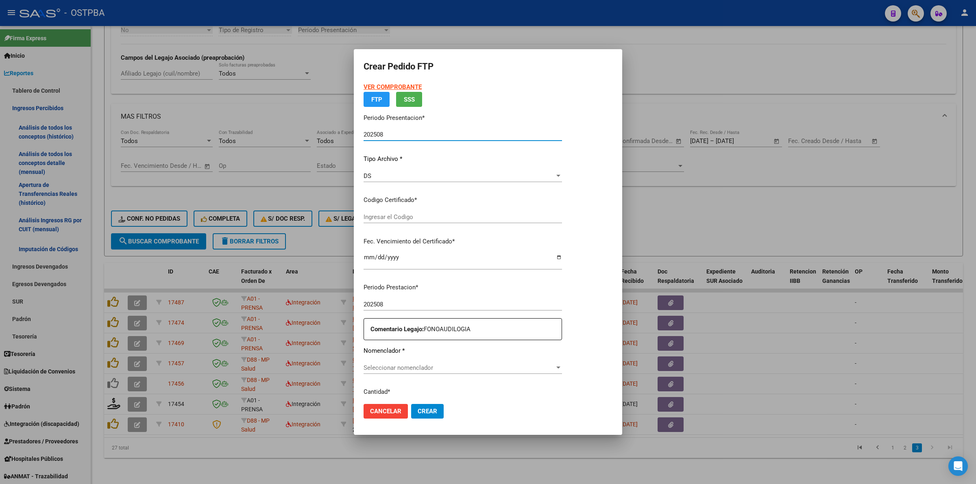
type input "00000000000000000000"
type input "2027-11-25"
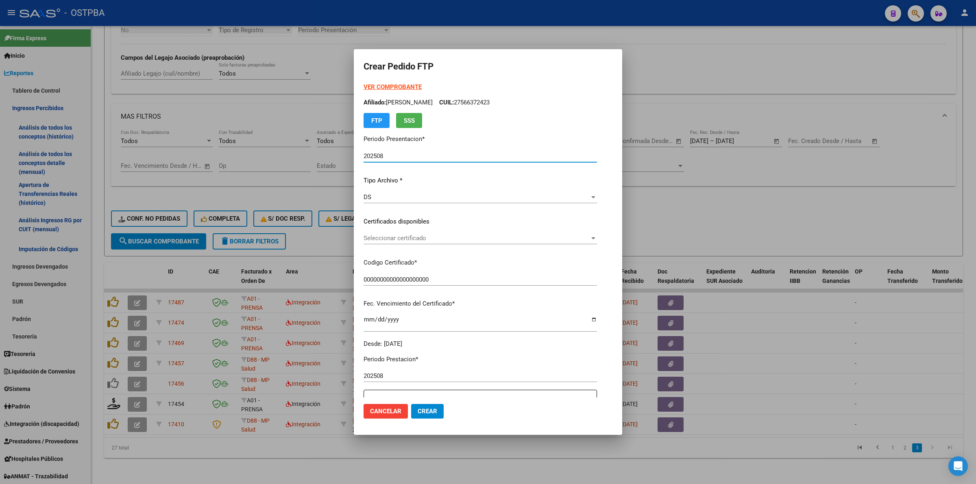
click at [597, 237] on div at bounding box center [593, 238] width 7 height 7
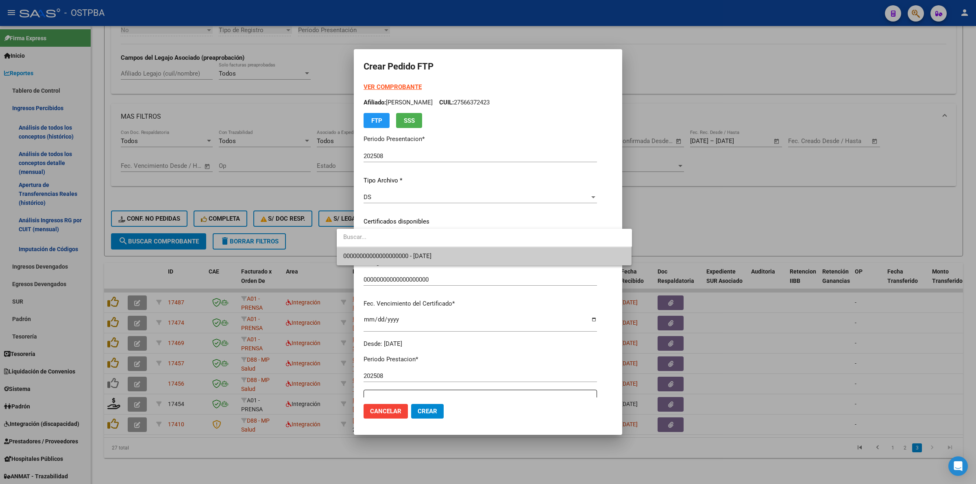
click at [595, 255] on span "00000000000000000000 - 2027-11-25" at bounding box center [484, 256] width 282 height 18
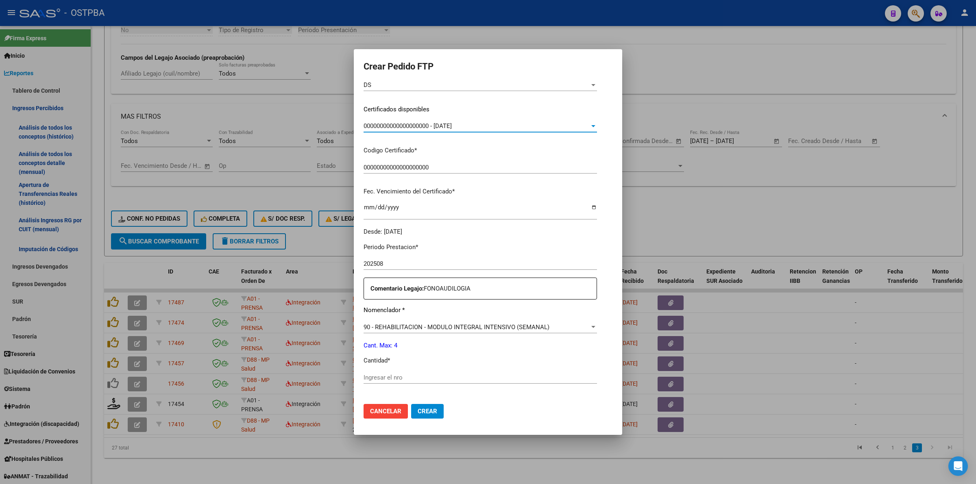
scroll to position [153, 0]
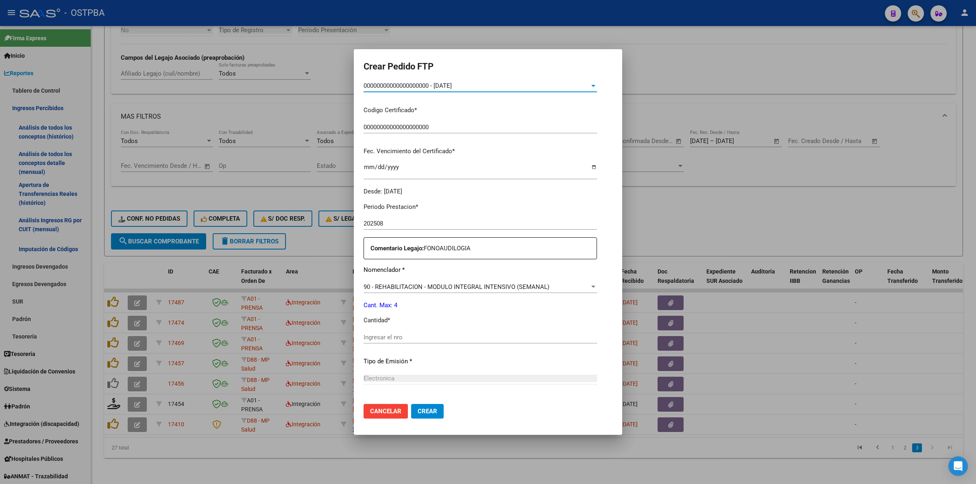
click at [467, 336] on input "Ingresar el nro" at bounding box center [480, 337] width 233 height 7
type input "4"
click at [418, 409] on span "Crear" at bounding box center [428, 411] width 20 height 7
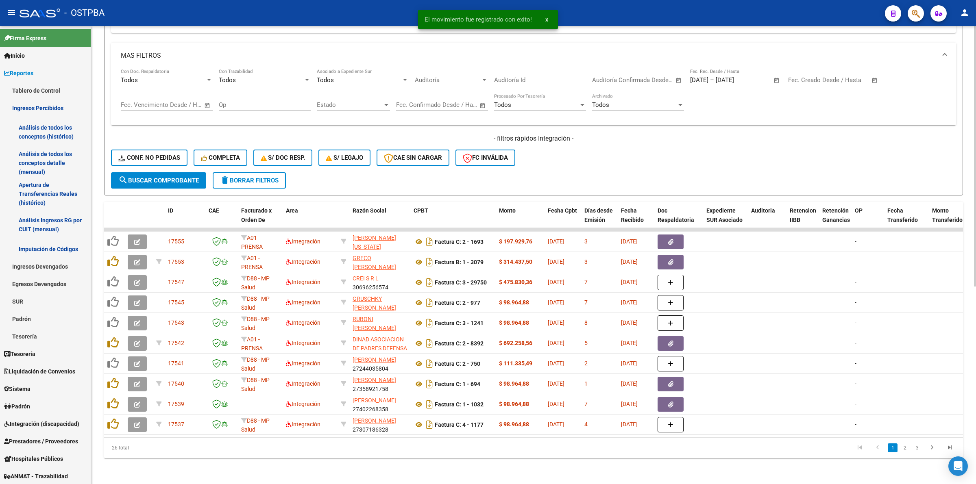
scroll to position [348, 0]
click at [918, 449] on link "3" at bounding box center [917, 448] width 10 height 9
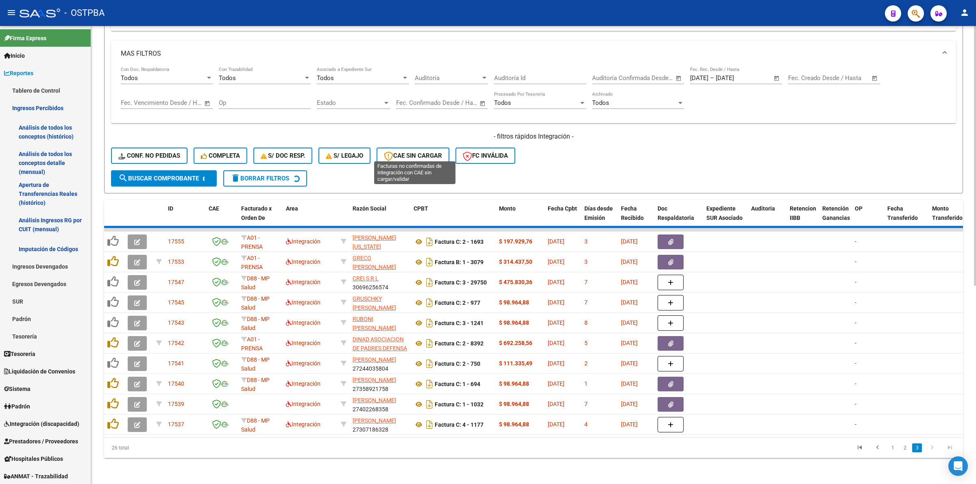
scroll to position [266, 0]
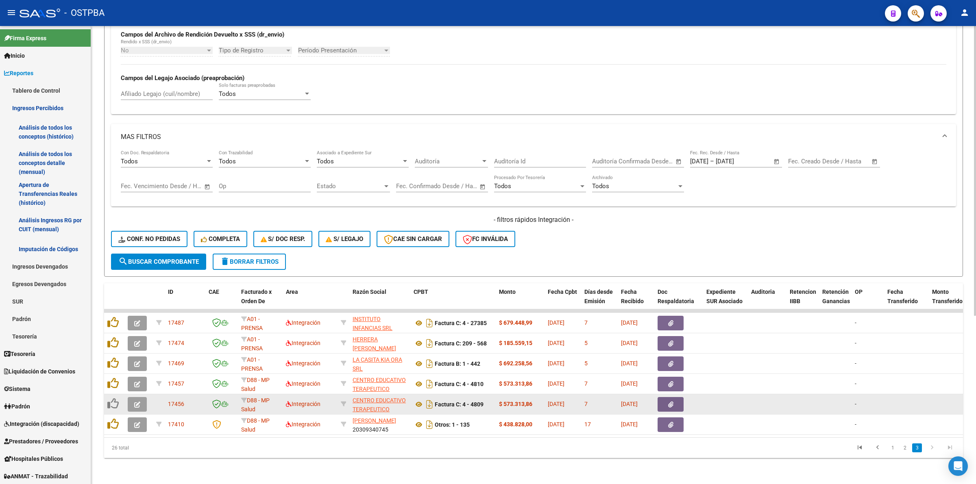
click at [142, 397] on button "button" at bounding box center [137, 404] width 19 height 15
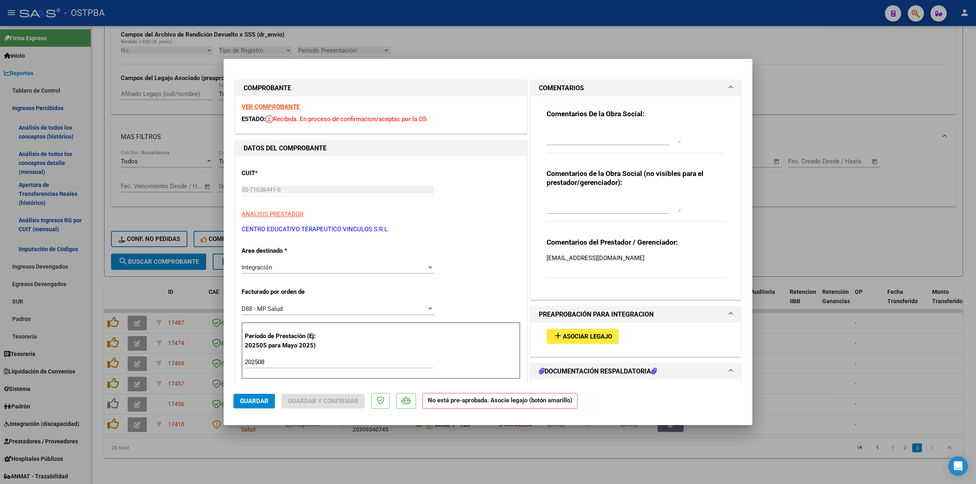
click at [277, 105] on strong "VER COMPROBANTE" at bounding box center [271, 106] width 58 height 7
click at [600, 334] on span "Asociar Legajo" at bounding box center [587, 336] width 49 height 7
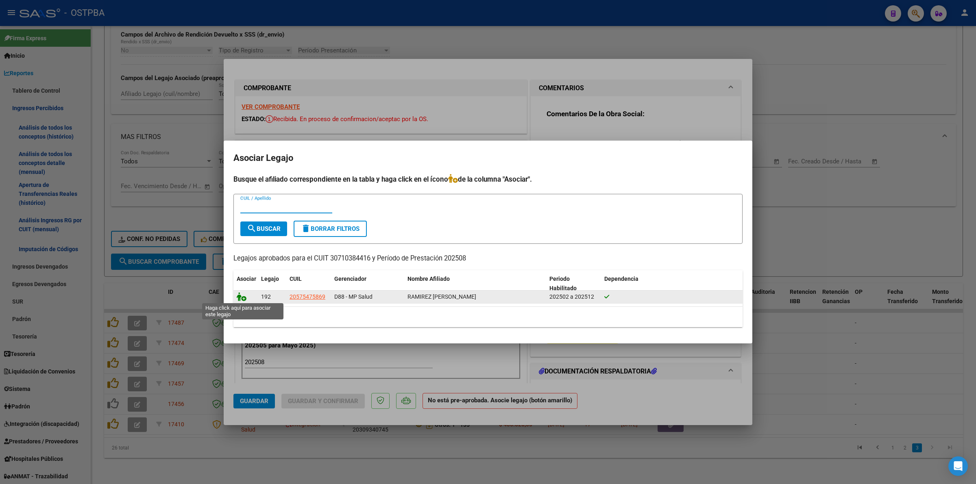
click at [240, 296] on icon at bounding box center [242, 296] width 10 height 9
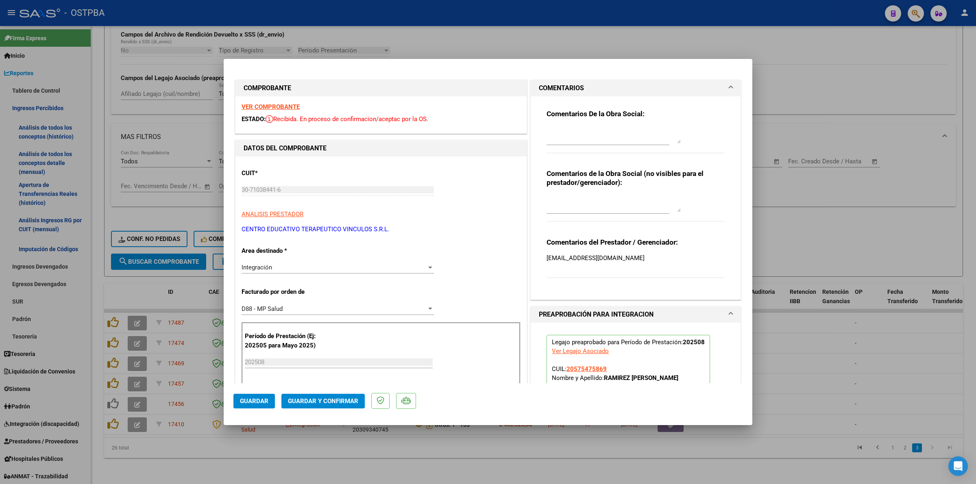
click at [845, 379] on div at bounding box center [488, 242] width 976 height 484
type input "$ 0,00"
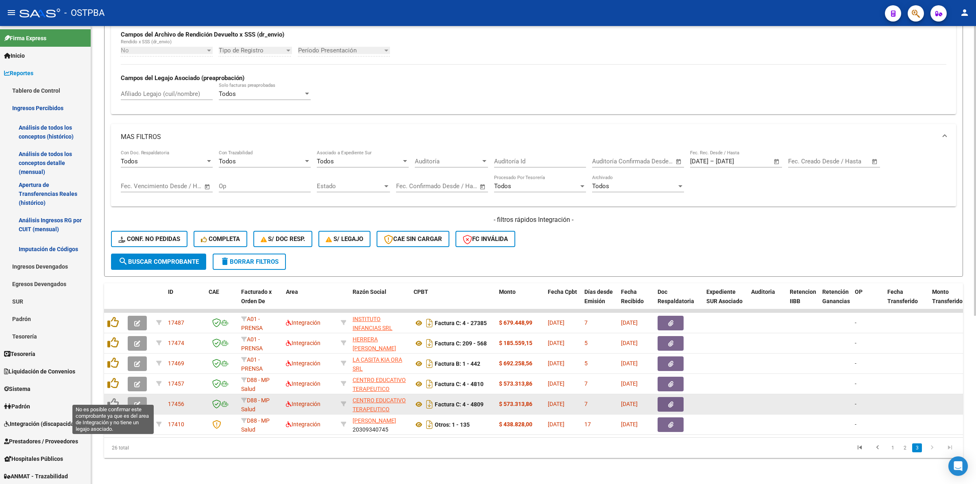
click at [110, 398] on icon at bounding box center [112, 403] width 11 height 11
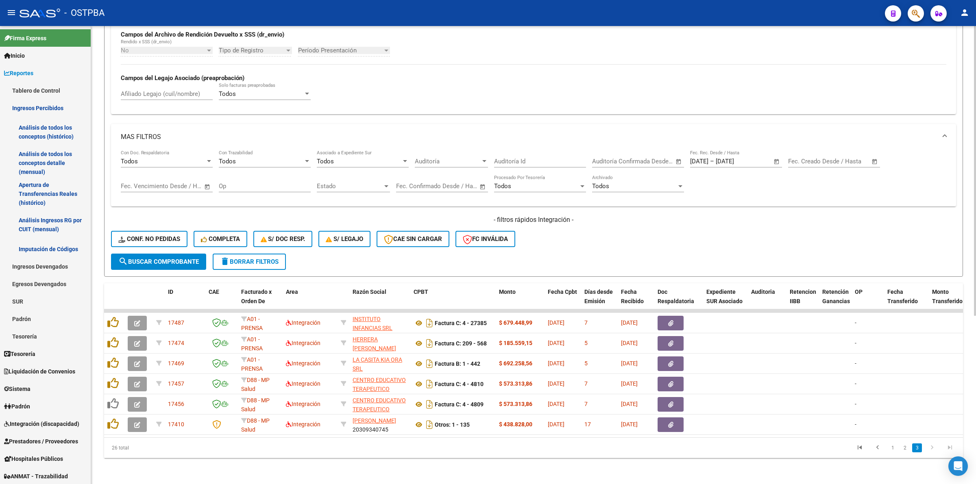
click at [173, 258] on span "search Buscar Comprobante" at bounding box center [158, 261] width 81 height 7
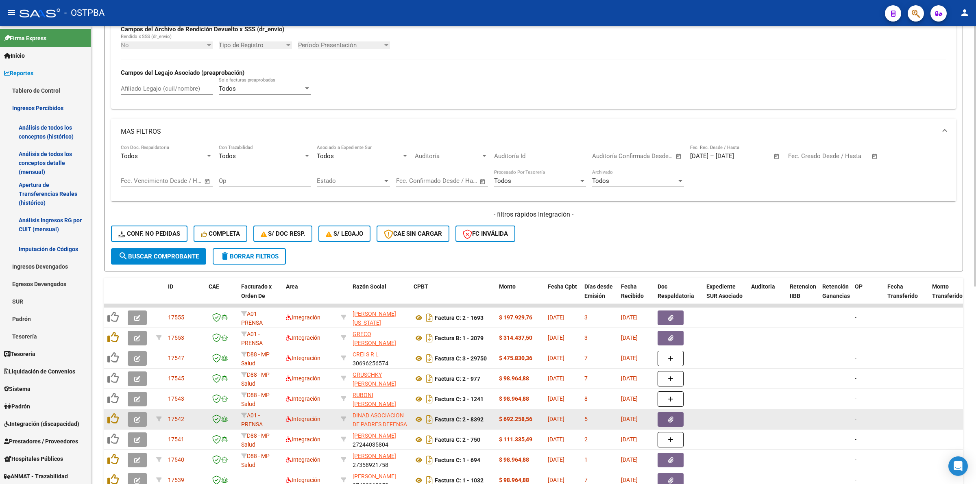
scroll to position [348, 0]
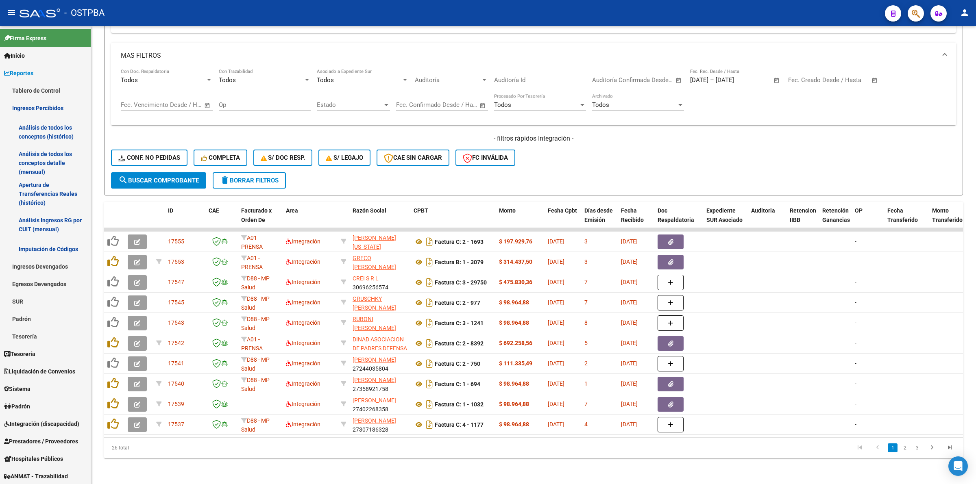
click at [920, 455] on li "3" at bounding box center [917, 448] width 12 height 14
click at [918, 443] on li "3" at bounding box center [917, 448] width 12 height 14
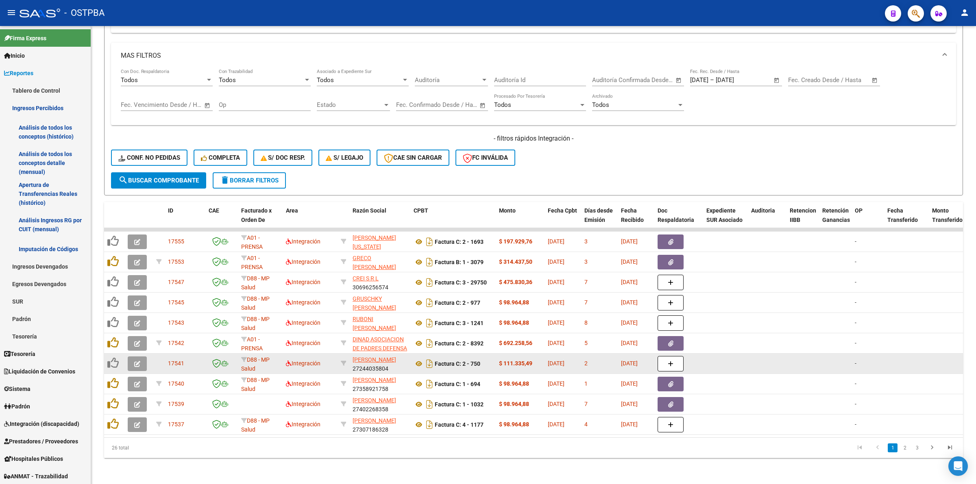
click at [877, 354] on datatable-body-cell "-" at bounding box center [868, 364] width 33 height 20
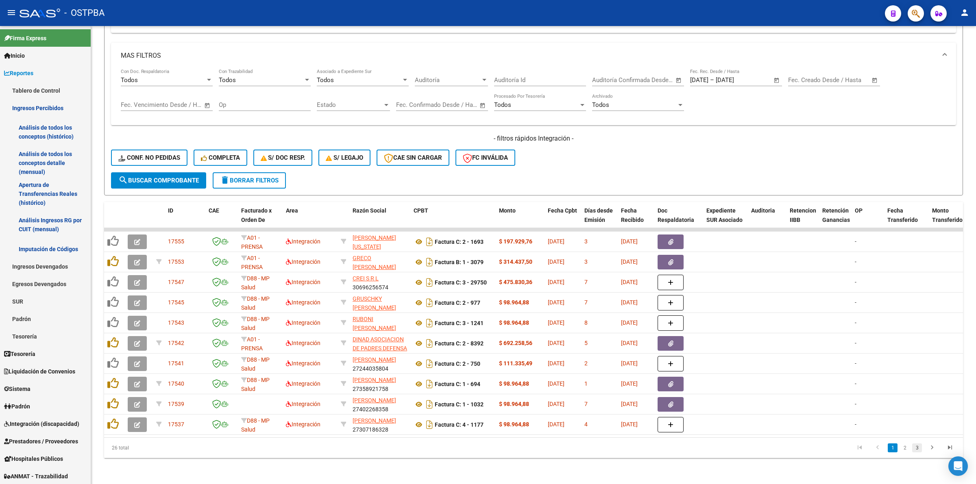
click at [917, 448] on link "3" at bounding box center [917, 448] width 10 height 9
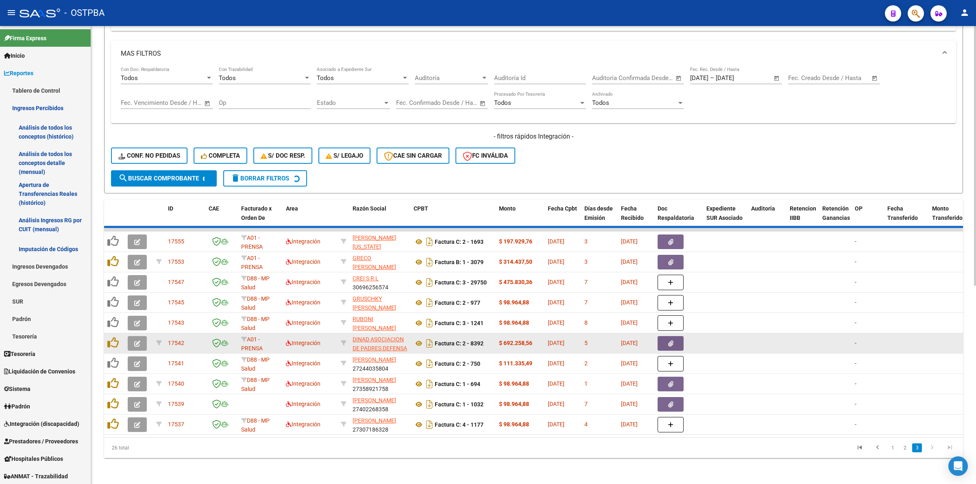
scroll to position [266, 0]
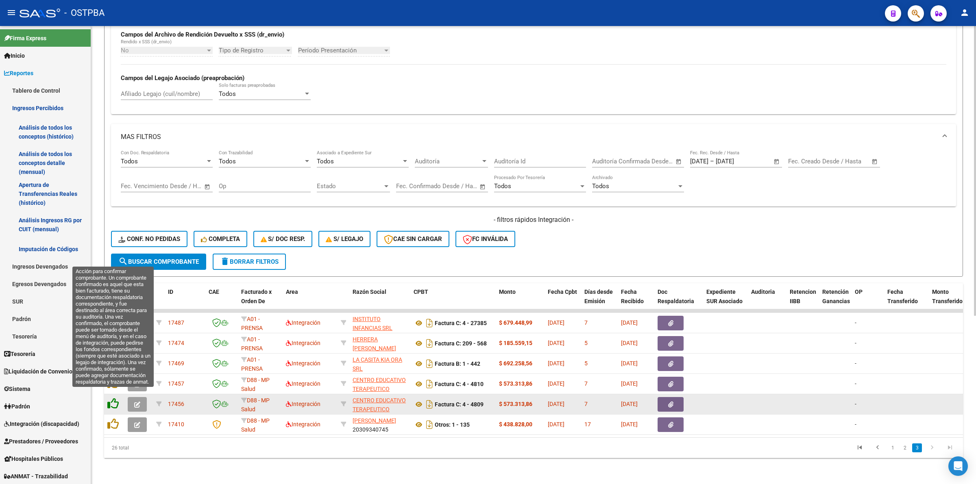
click at [113, 398] on icon at bounding box center [112, 403] width 11 height 11
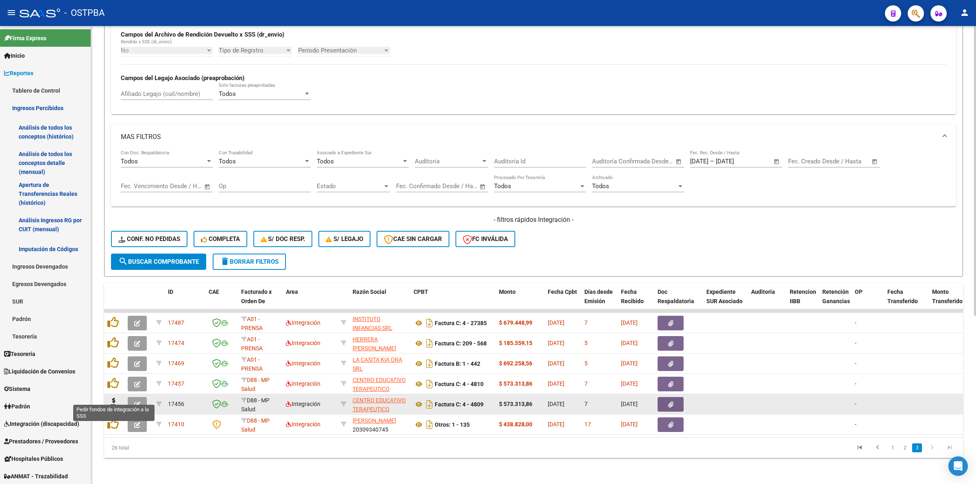
click at [113, 398] on icon at bounding box center [113, 403] width 13 height 11
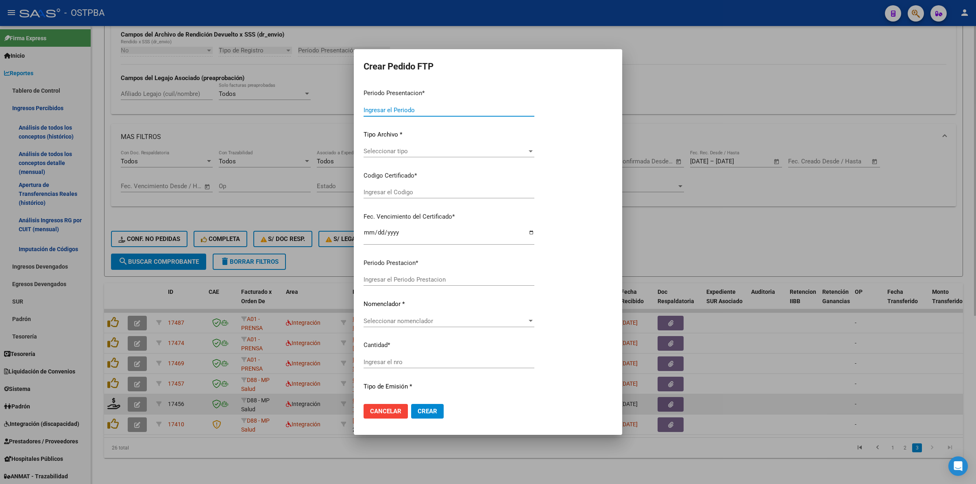
type input "202508"
type input "$ 573.313,86"
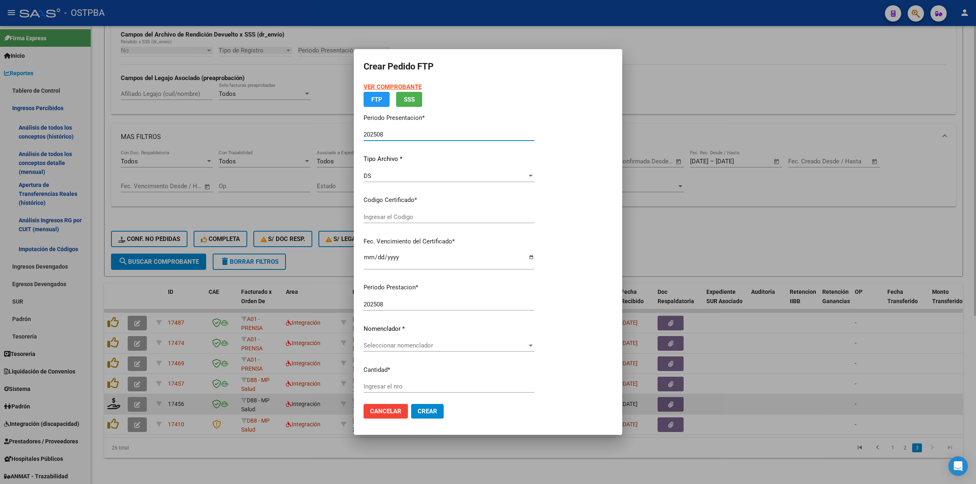
type input "000000000000000000000"
type input "[DATE]"
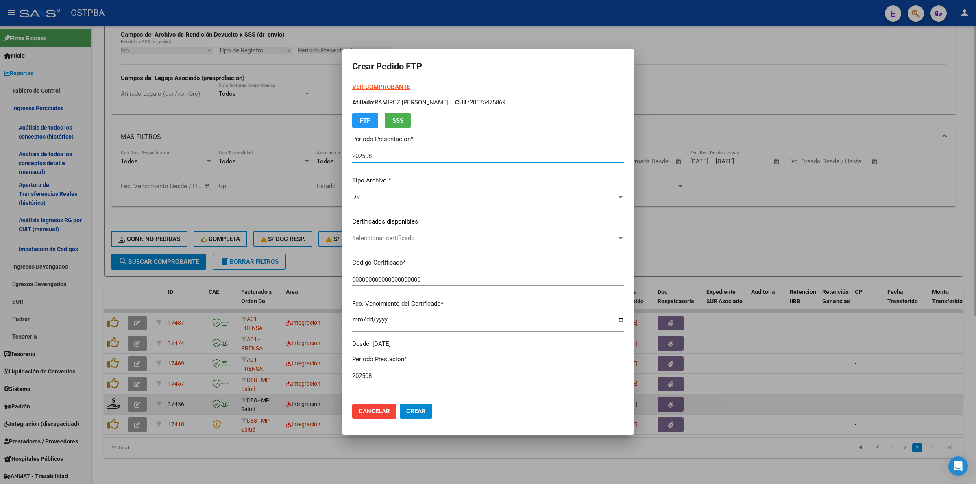
click at [613, 237] on span "Seleccionar certificado" at bounding box center [484, 238] width 265 height 7
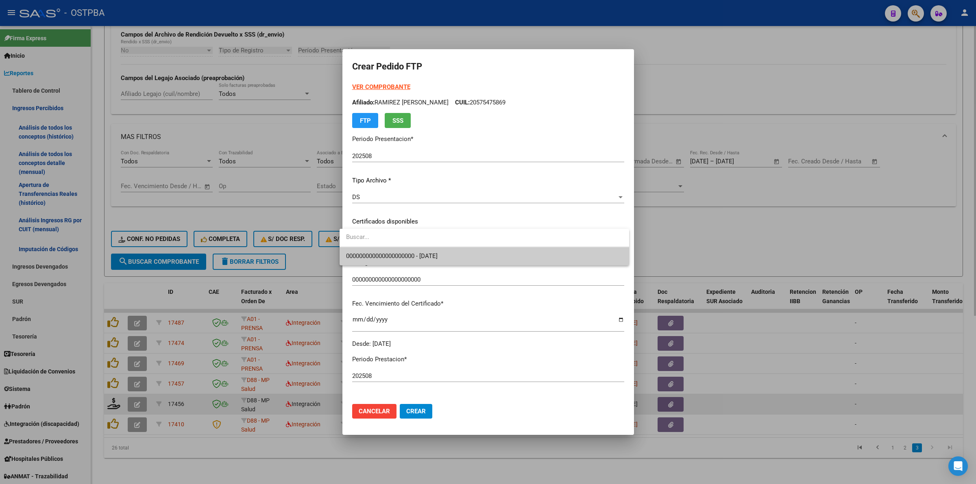
click at [580, 259] on span "000000000000000000000 - [DATE]" at bounding box center [484, 256] width 277 height 18
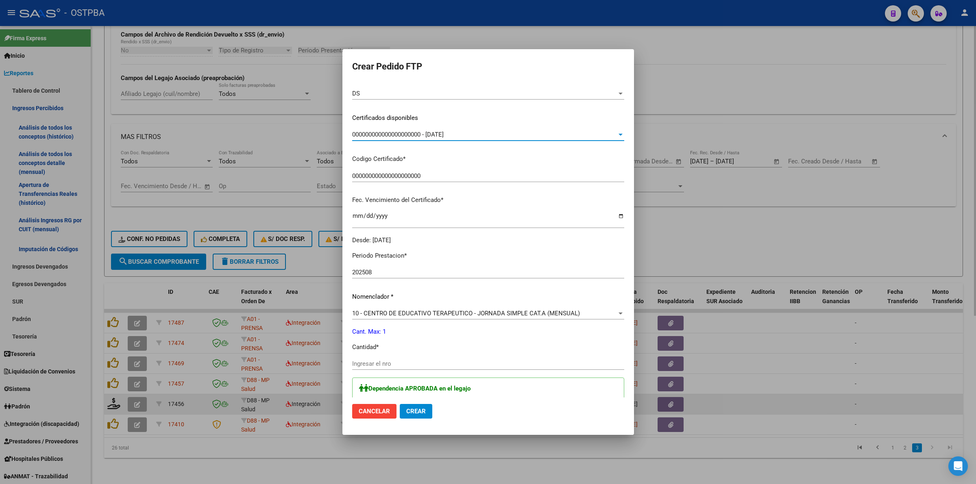
scroll to position [153, 0]
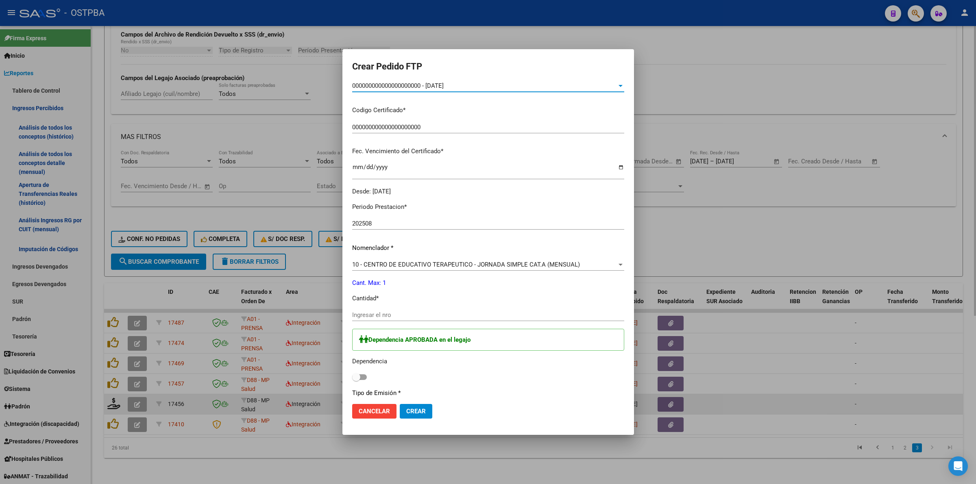
click at [479, 315] on input "Ingresar el nro" at bounding box center [488, 315] width 272 height 7
type input "1"
click at [357, 379] on span at bounding box center [359, 378] width 15 height 6
click at [356, 380] on input "checkbox" at bounding box center [356, 380] width 0 height 0
checkbox input "true"
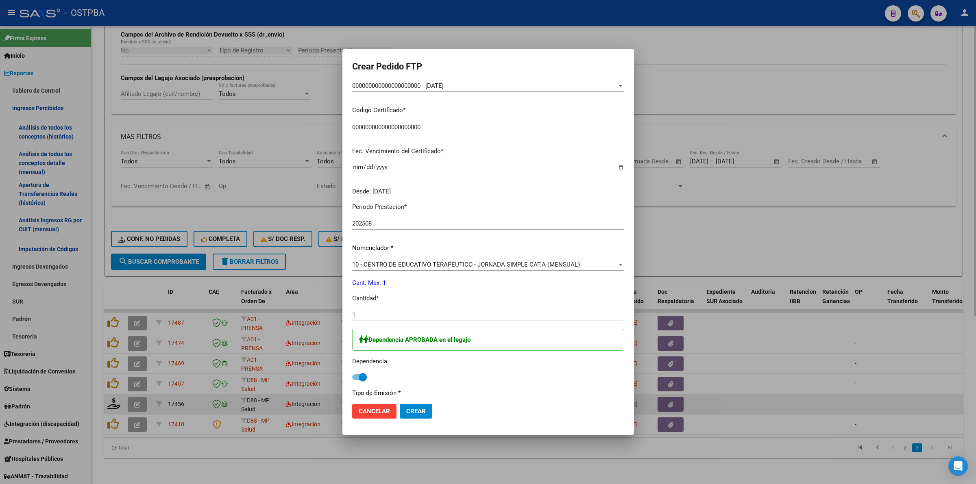
click at [412, 406] on button "Crear" at bounding box center [416, 411] width 33 height 15
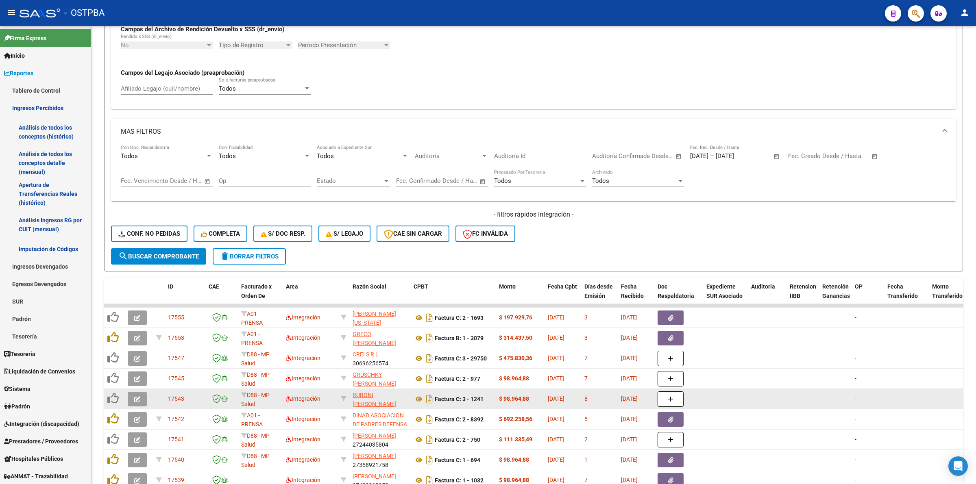
scroll to position [348, 0]
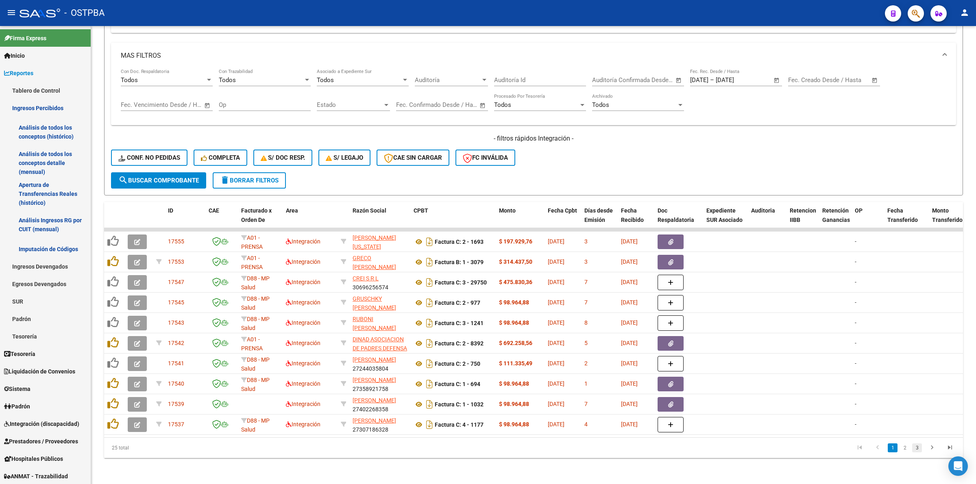
click at [916, 446] on link "3" at bounding box center [917, 448] width 10 height 9
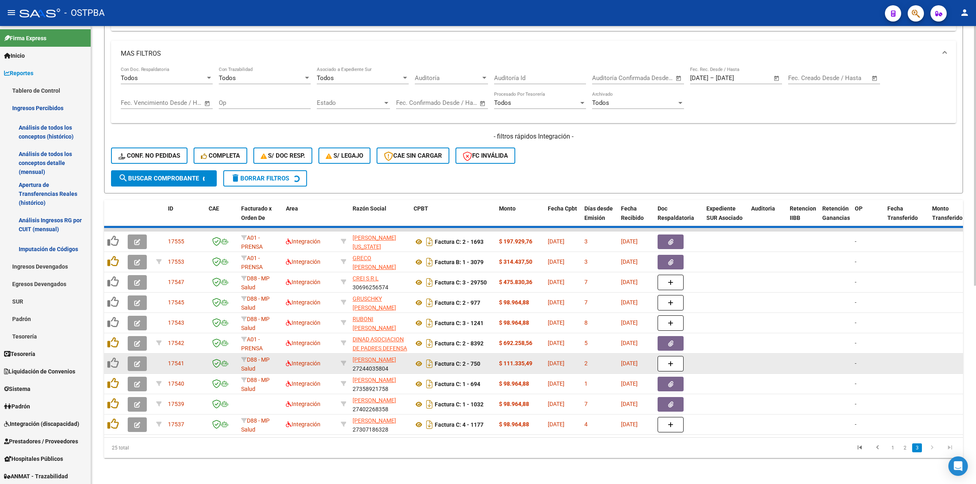
scroll to position [246, 0]
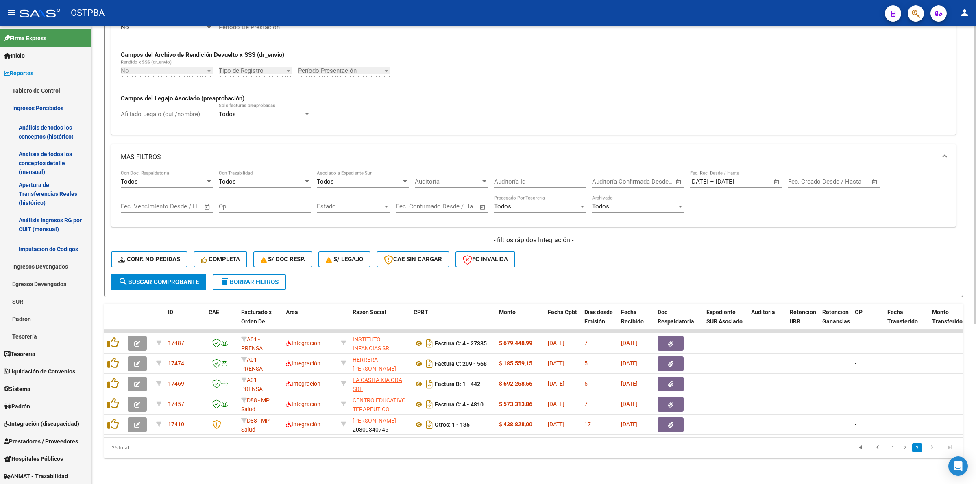
click at [164, 279] on span "search Buscar Comprobante" at bounding box center [158, 282] width 81 height 7
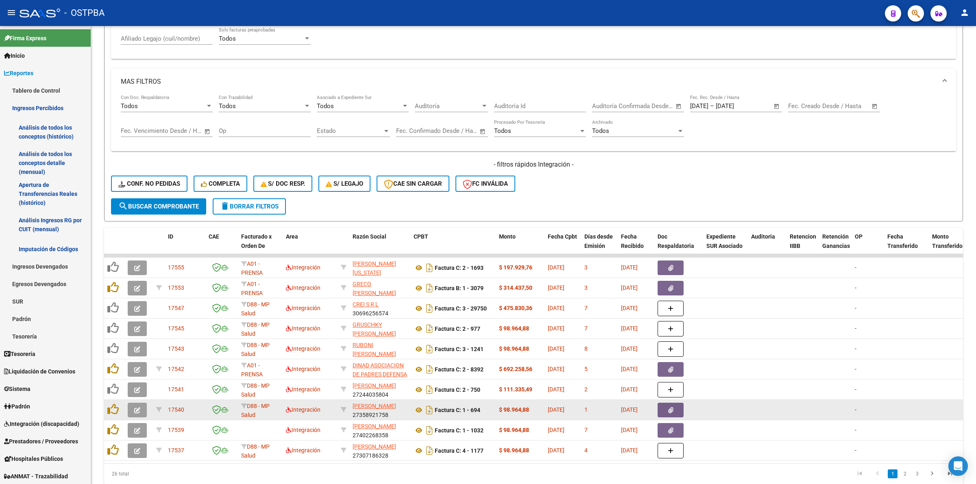
scroll to position [348, 0]
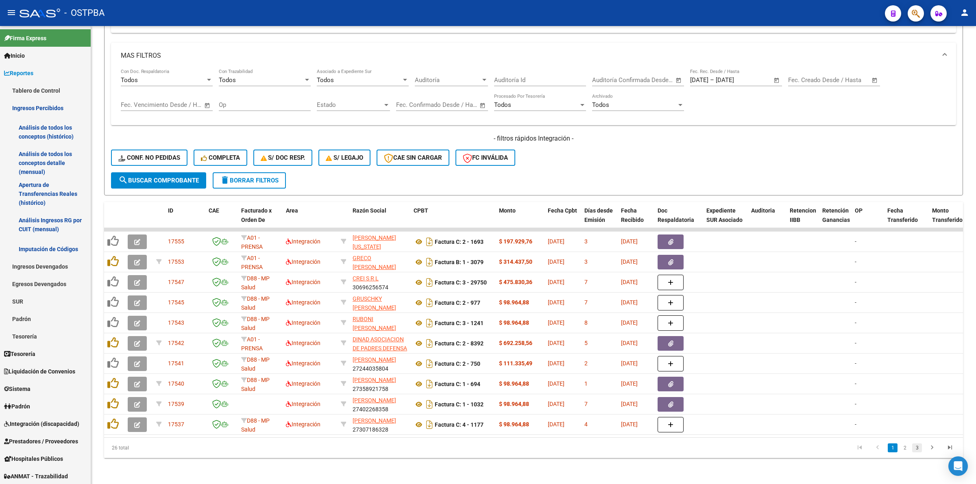
click at [918, 449] on link "3" at bounding box center [917, 448] width 10 height 9
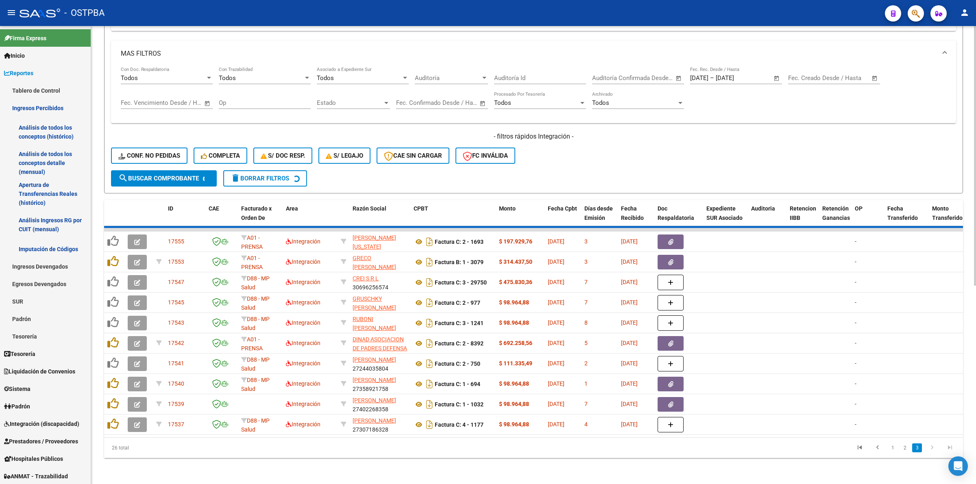
scroll to position [266, 0]
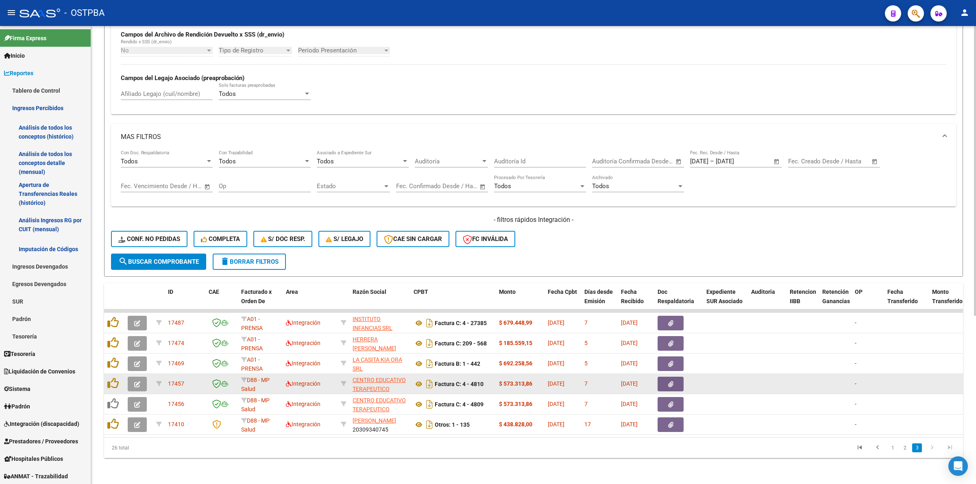
click at [135, 382] on icon "button" at bounding box center [137, 385] width 6 height 6
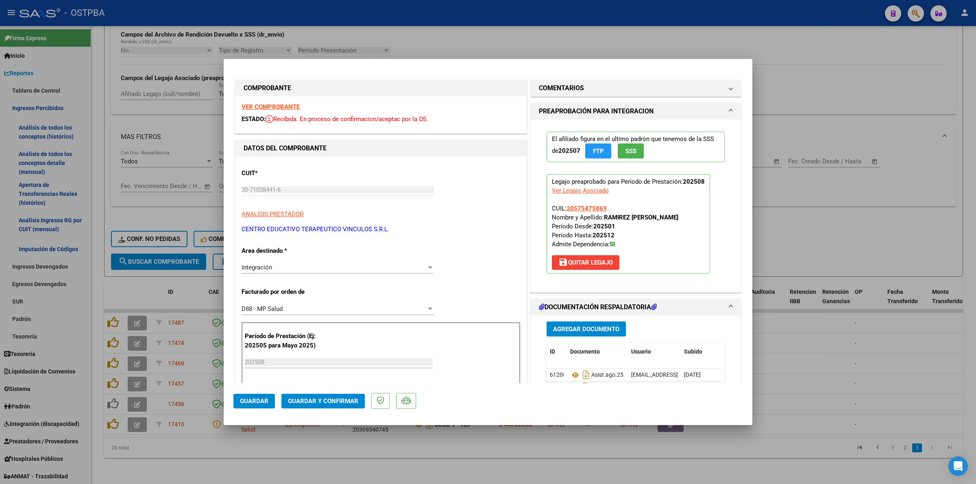
click at [268, 107] on strong "VER COMPROBANTE" at bounding box center [271, 106] width 58 height 7
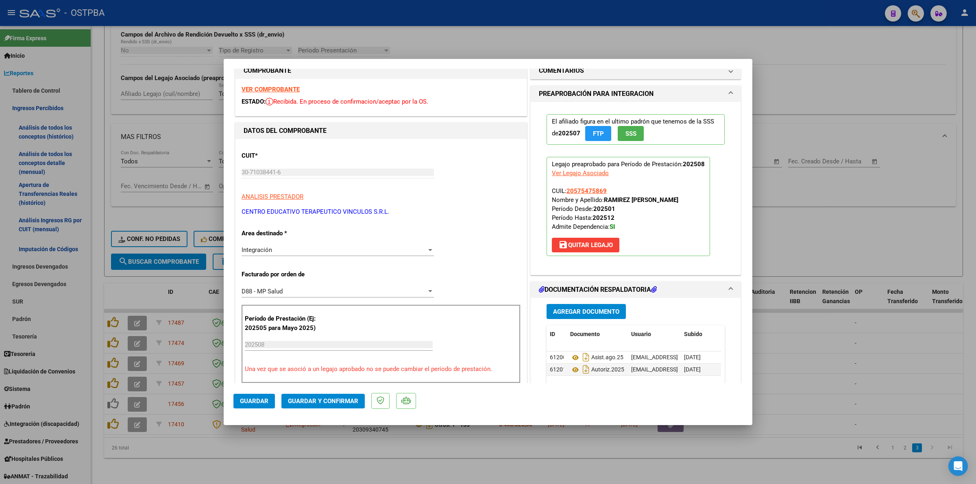
scroll to position [0, 0]
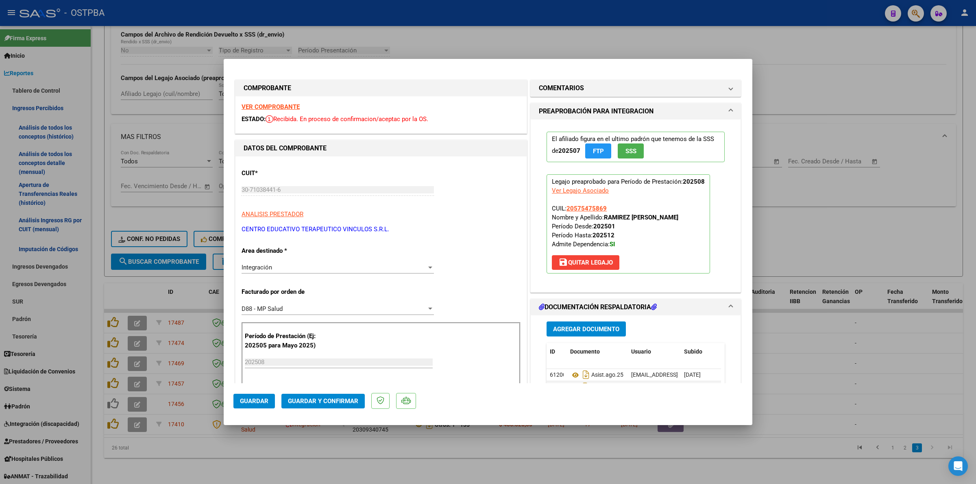
click at [286, 106] on strong "VER COMPROBANTE" at bounding box center [271, 106] width 58 height 7
click at [835, 381] on div at bounding box center [488, 242] width 976 height 484
type input "$ 0,00"
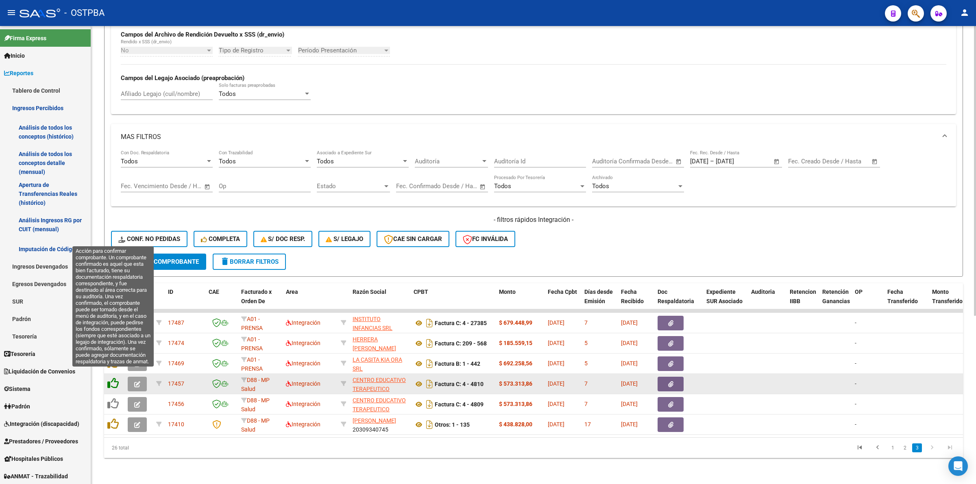
click at [115, 378] on icon at bounding box center [112, 383] width 11 height 11
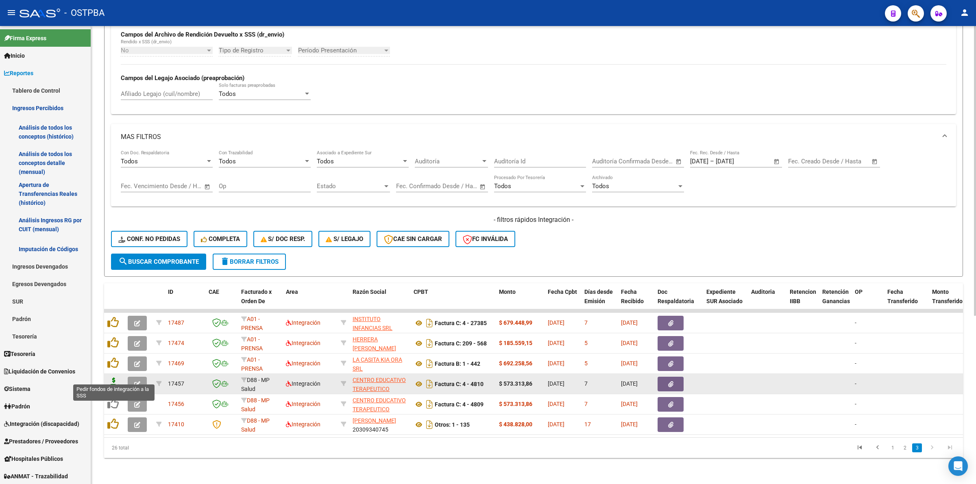
click at [115, 378] on icon at bounding box center [113, 383] width 13 height 11
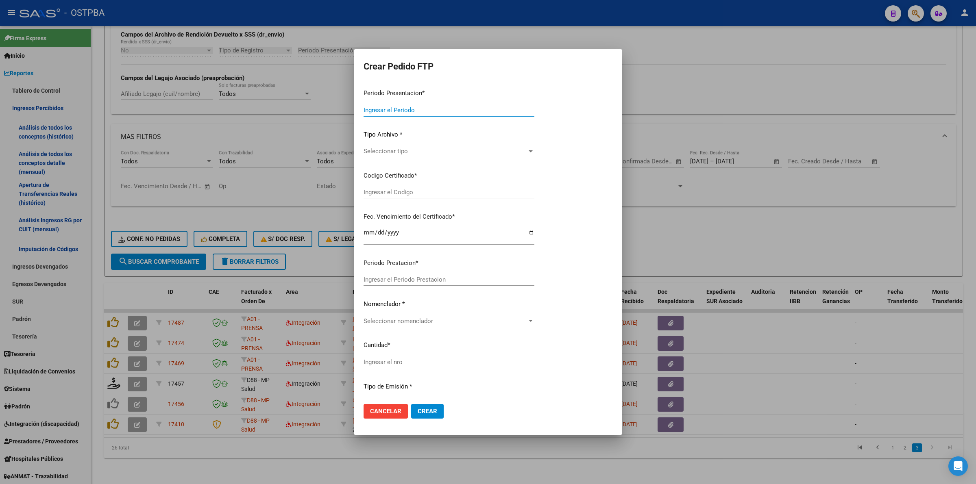
type input "202508"
type input "$ 573.313,86"
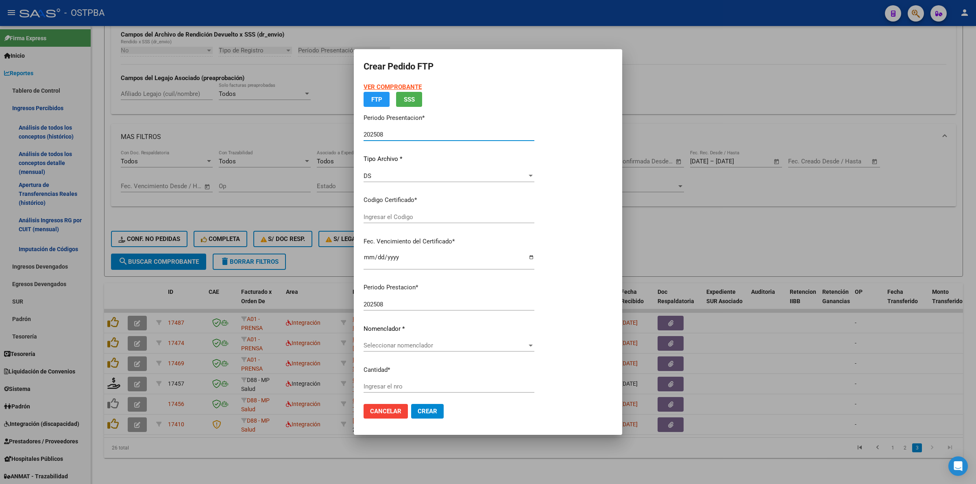
type input "000000000000000000000"
type input "[DATE]"
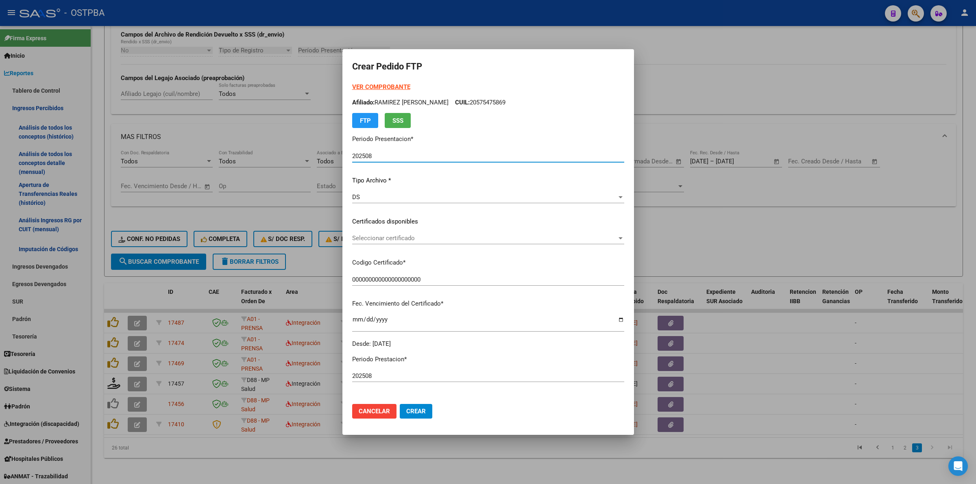
click at [619, 235] on div at bounding box center [620, 238] width 7 height 7
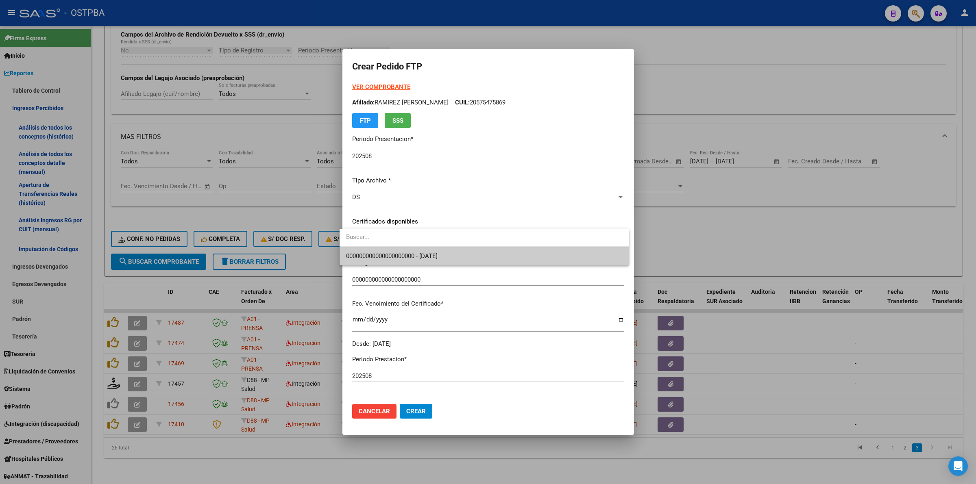
click at [597, 251] on span "000000000000000000000 - [DATE]" at bounding box center [484, 256] width 277 height 18
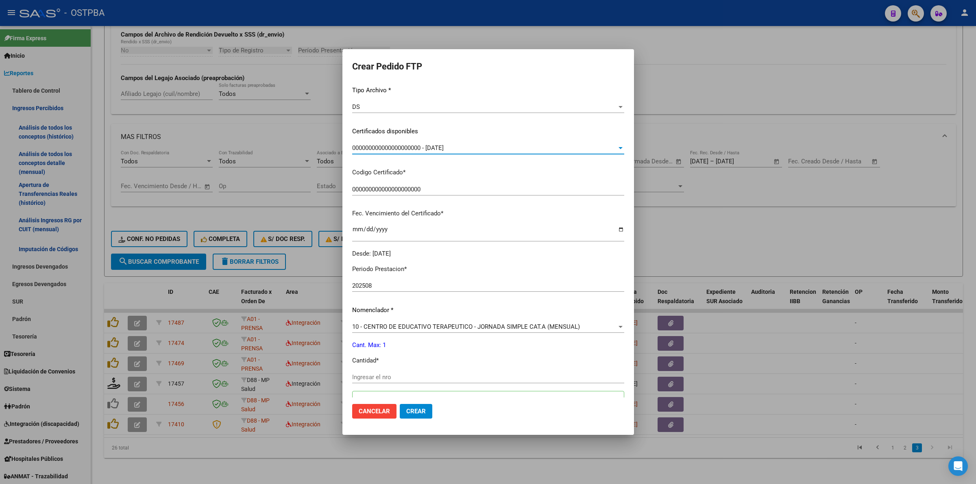
scroll to position [102, 0]
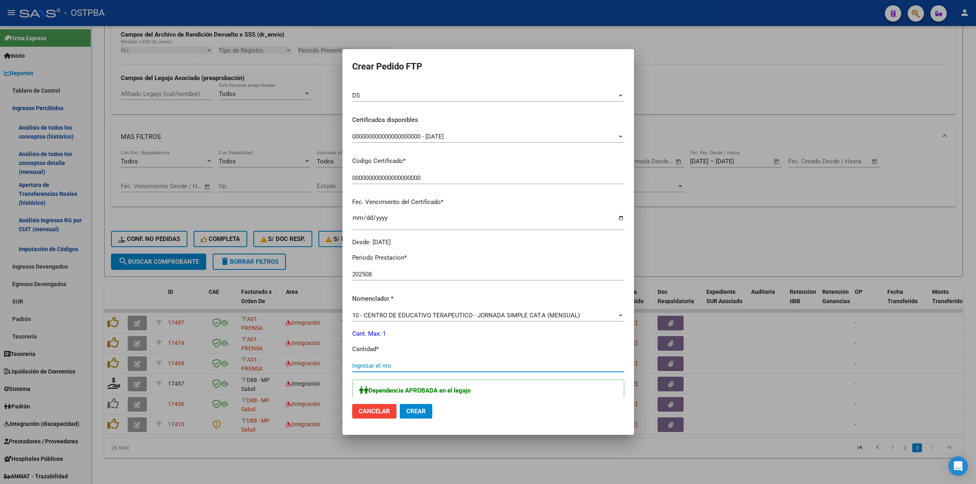
click at [473, 364] on input "Ingresar el nro" at bounding box center [488, 365] width 272 height 7
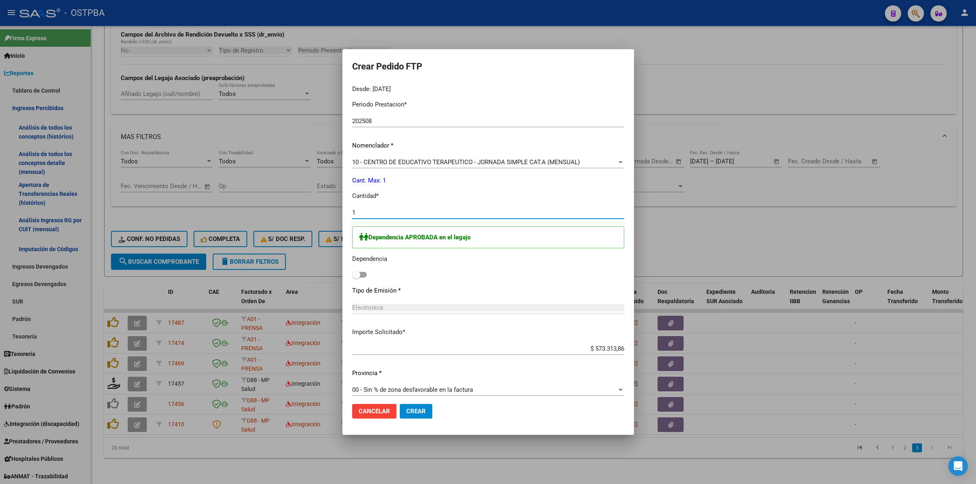
scroll to position [261, 0]
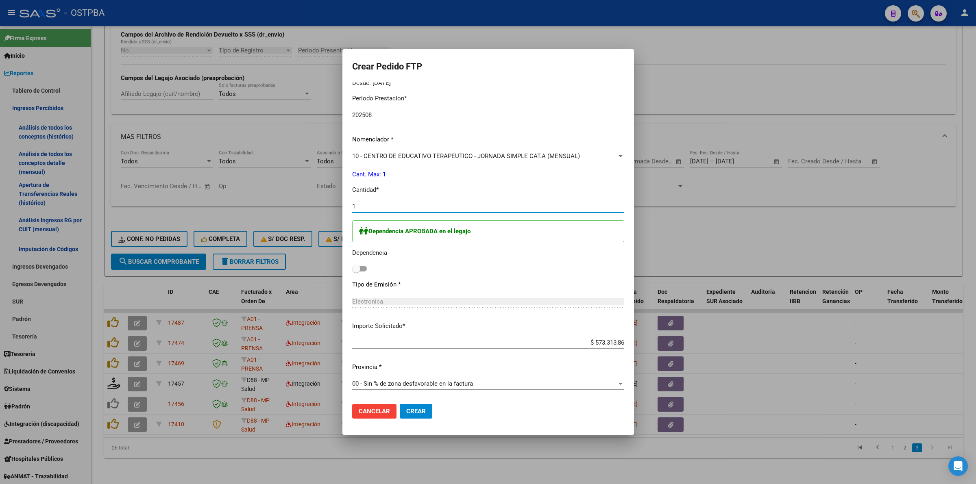
type input "1"
click at [357, 268] on span at bounding box center [359, 269] width 15 height 6
click at [356, 272] on input "checkbox" at bounding box center [356, 272] width 0 height 0
checkbox input "true"
click at [407, 411] on span "Crear" at bounding box center [416, 411] width 20 height 7
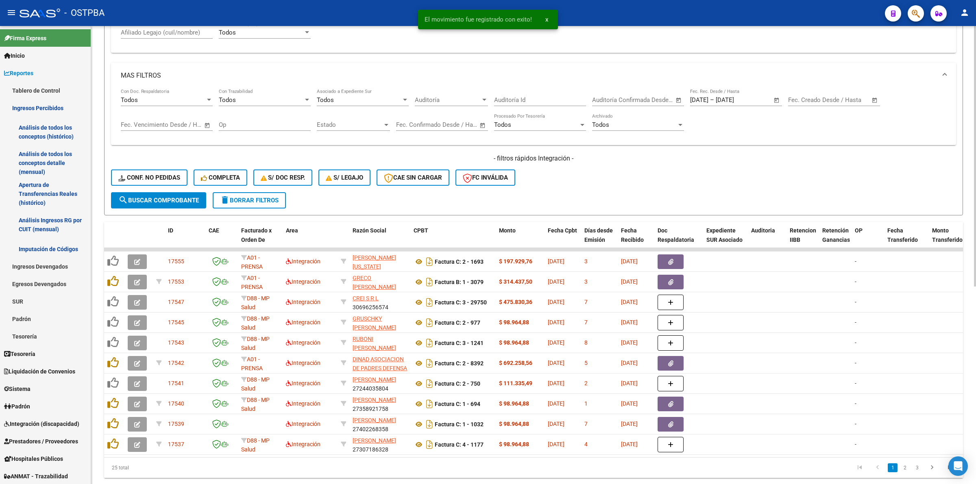
scroll to position [348, 0]
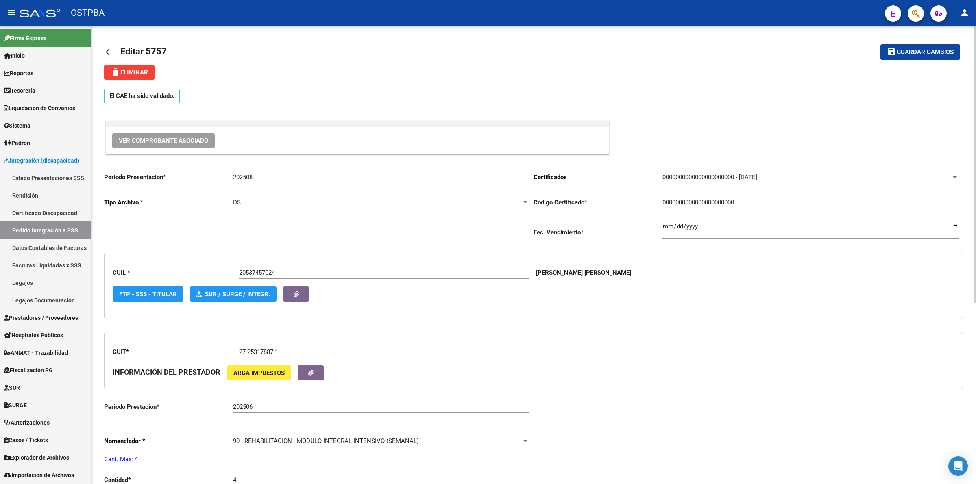
click at [109, 46] on link "arrow_back" at bounding box center [112, 51] width 16 height 19
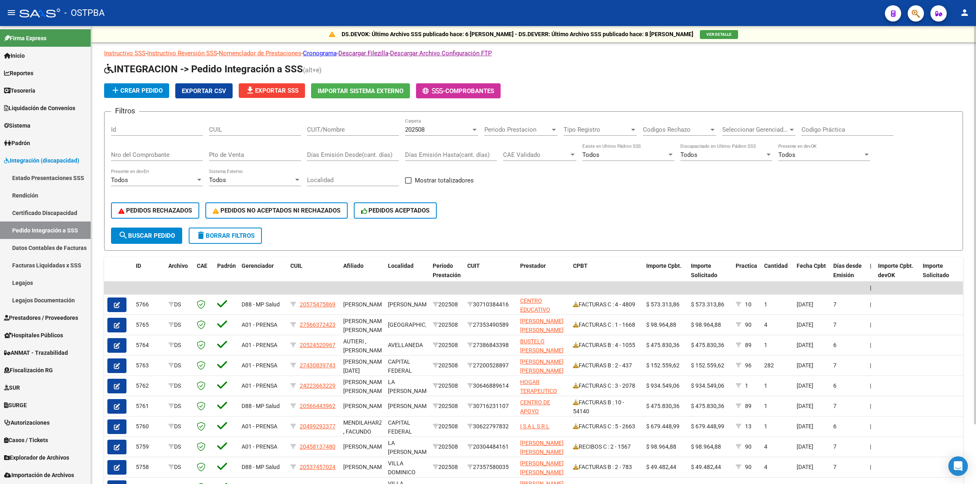
click at [182, 153] on input "Nro del Comprobante" at bounding box center [157, 154] width 92 height 7
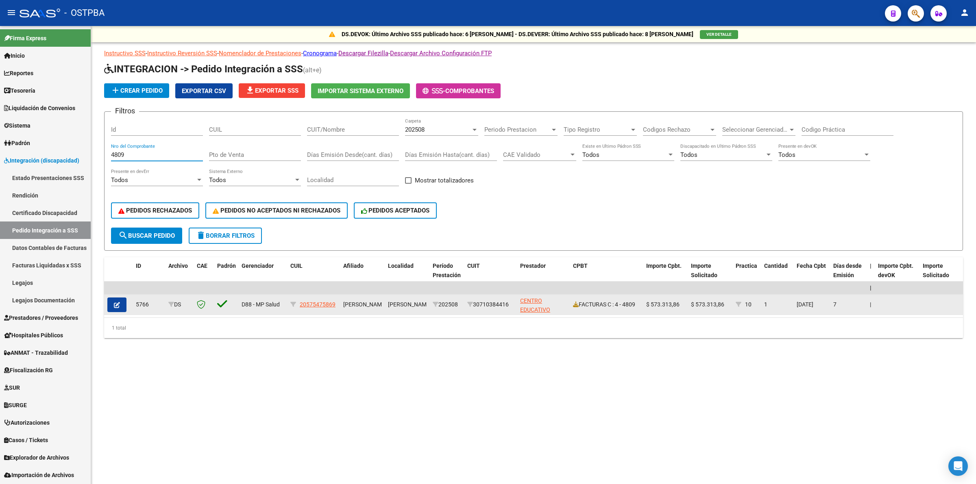
type input "4809"
click at [121, 304] on button "button" at bounding box center [116, 305] width 19 height 15
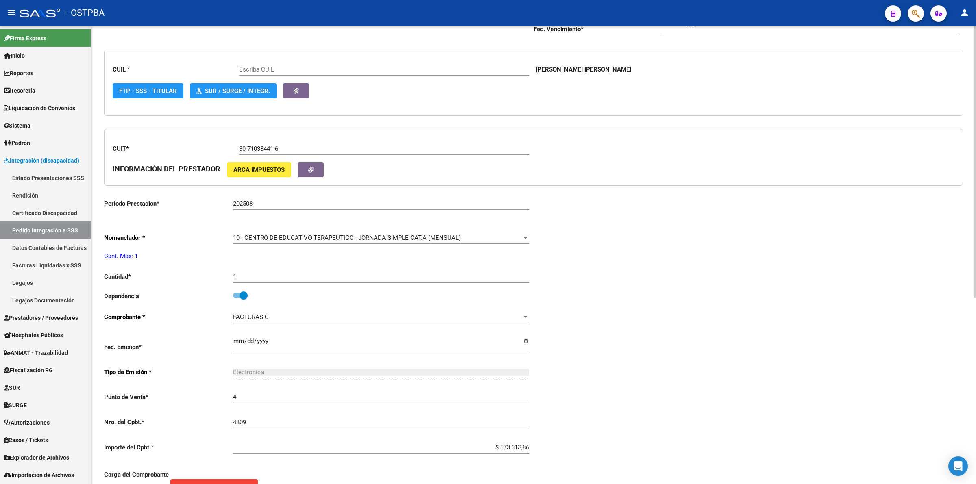
type input "20575475869"
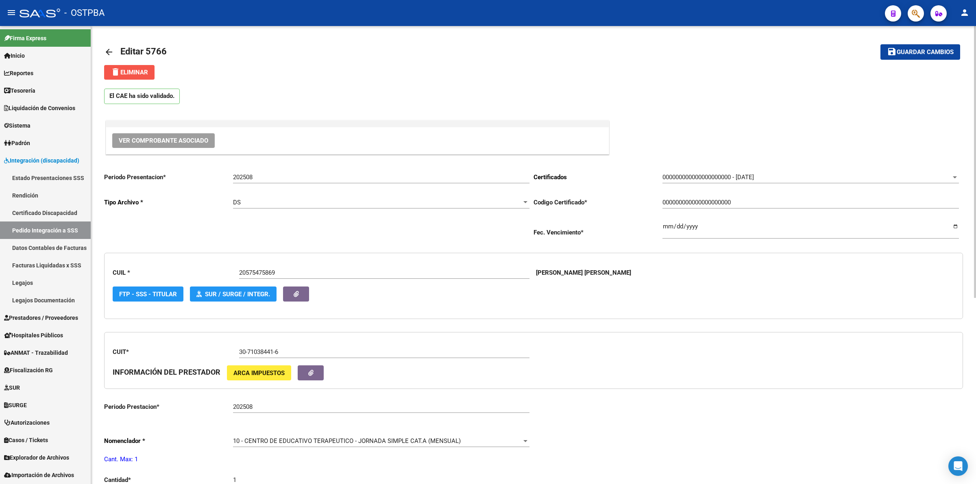
click at [154, 72] on button "delete Eliminar" at bounding box center [129, 72] width 50 height 15
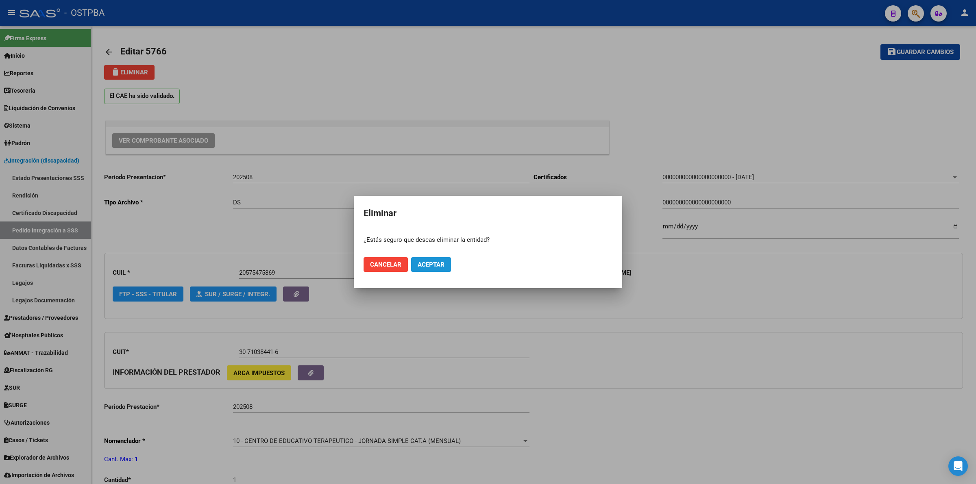
click at [440, 263] on span "Aceptar" at bounding box center [431, 264] width 27 height 7
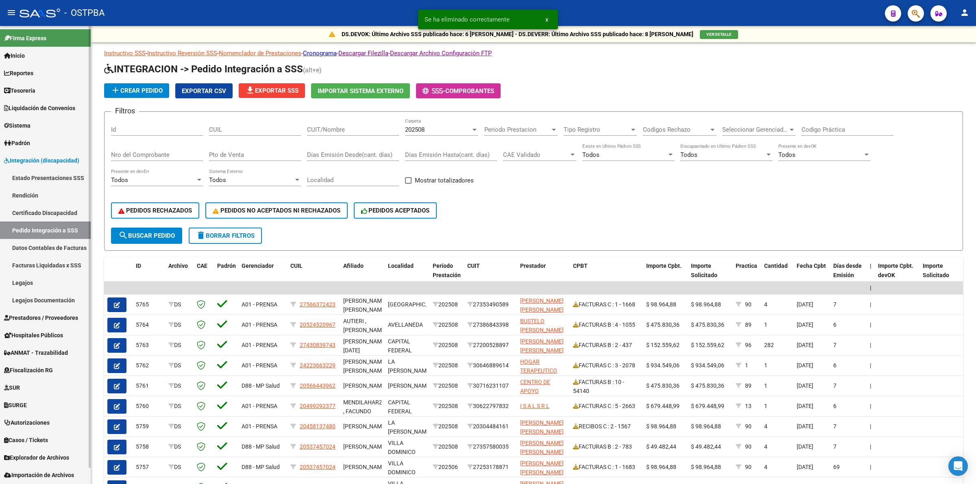
click at [47, 321] on span "Prestadores / Proveedores" at bounding box center [41, 318] width 74 height 9
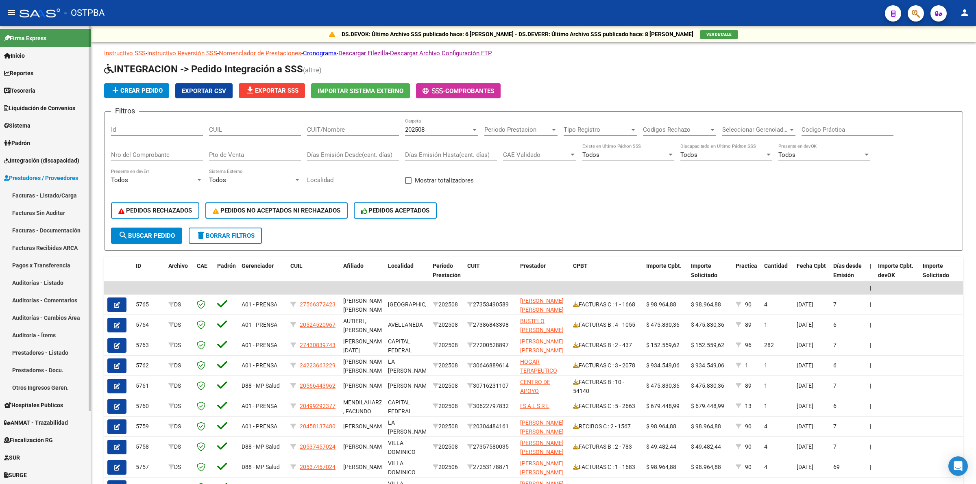
click at [61, 192] on link "Facturas - Listado/Carga" at bounding box center [45, 195] width 91 height 17
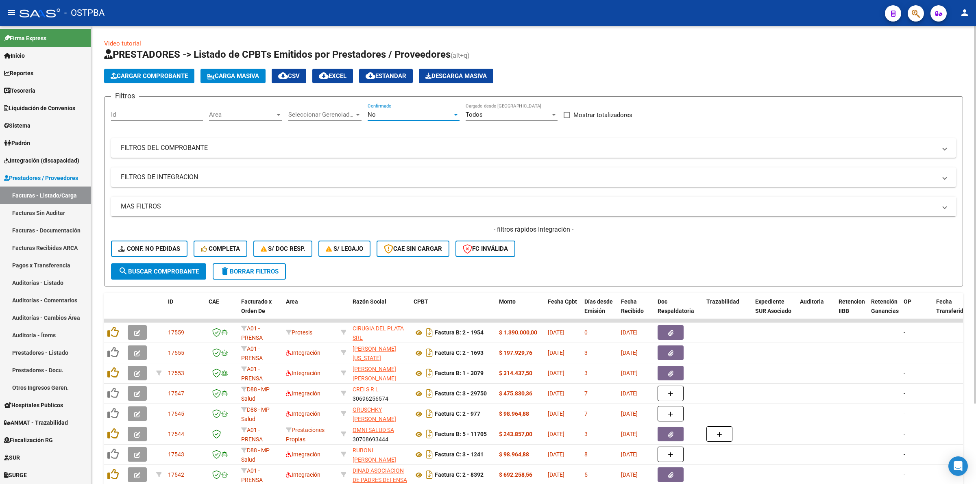
click at [383, 111] on div "No" at bounding box center [410, 114] width 85 height 7
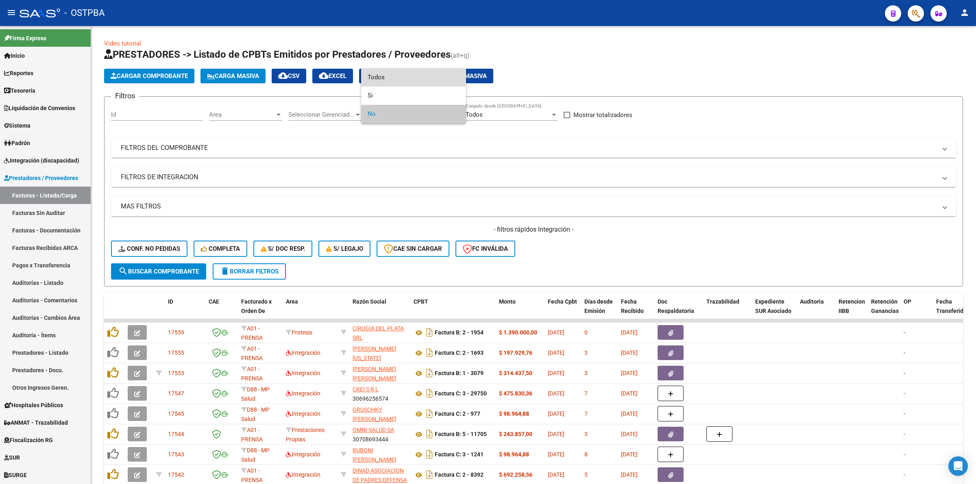
click at [381, 69] on span "Todos" at bounding box center [414, 77] width 92 height 18
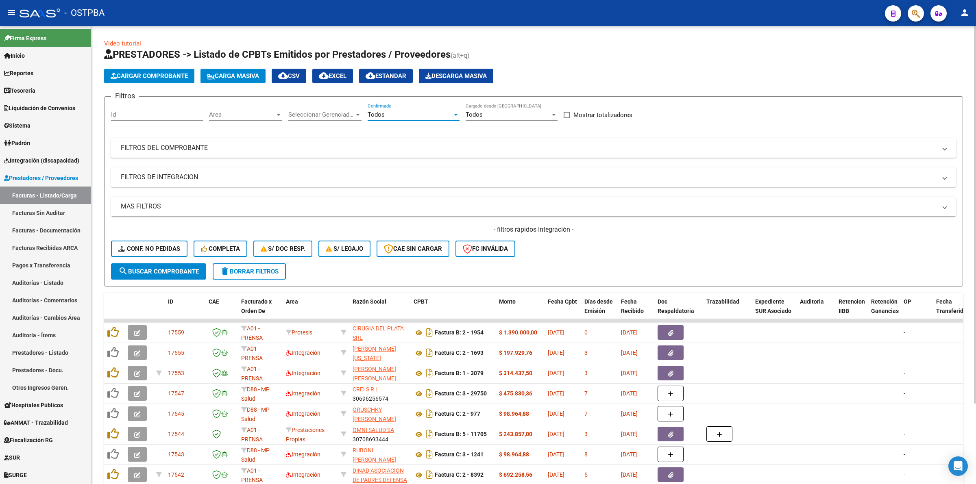
click at [201, 140] on mat-expansion-panel-header "FILTROS DEL COMPROBANTE" at bounding box center [533, 148] width 845 height 20
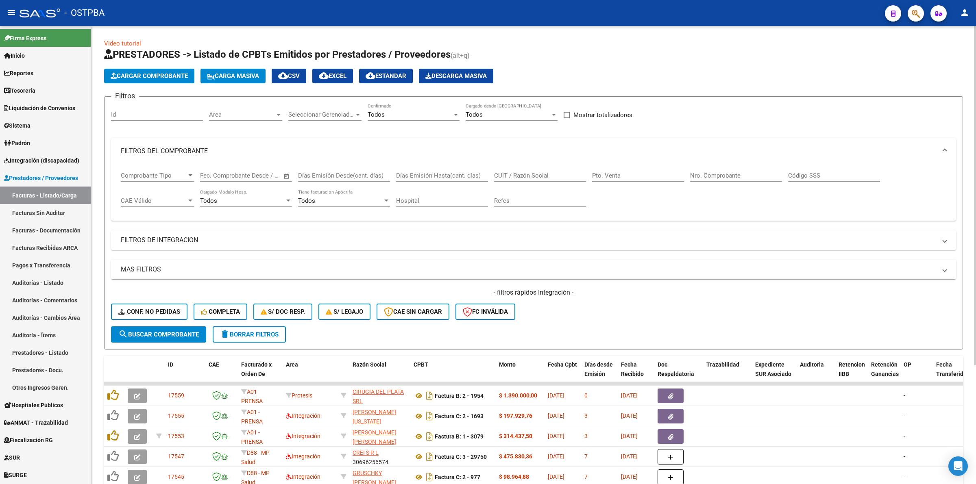
click at [733, 174] on input "Nro. Comprobante" at bounding box center [736, 175] width 92 height 7
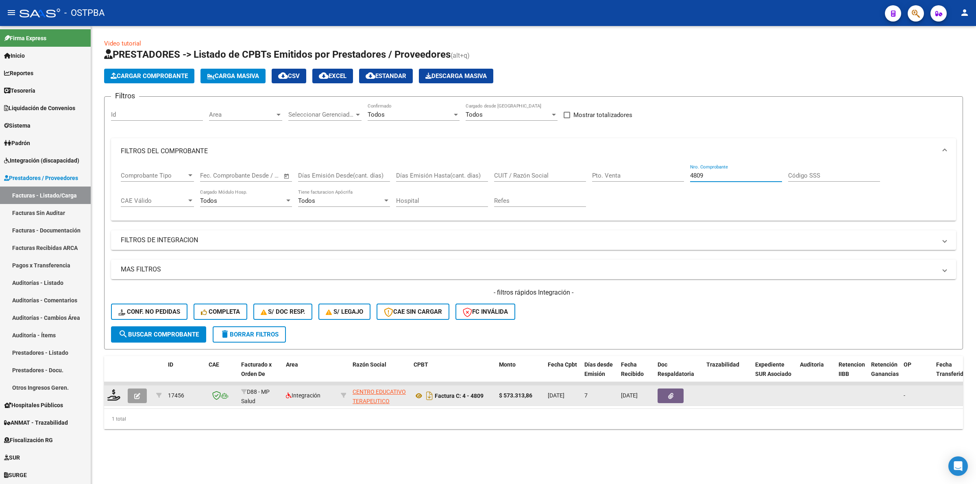
type input "4809"
click at [140, 396] on icon "button" at bounding box center [137, 396] width 6 height 6
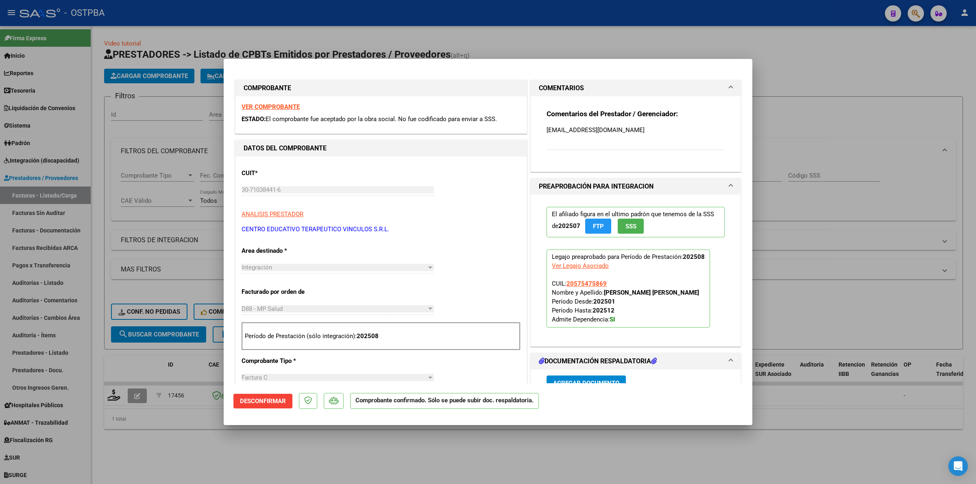
click at [266, 401] on span "Desconfirmar" at bounding box center [263, 401] width 46 height 7
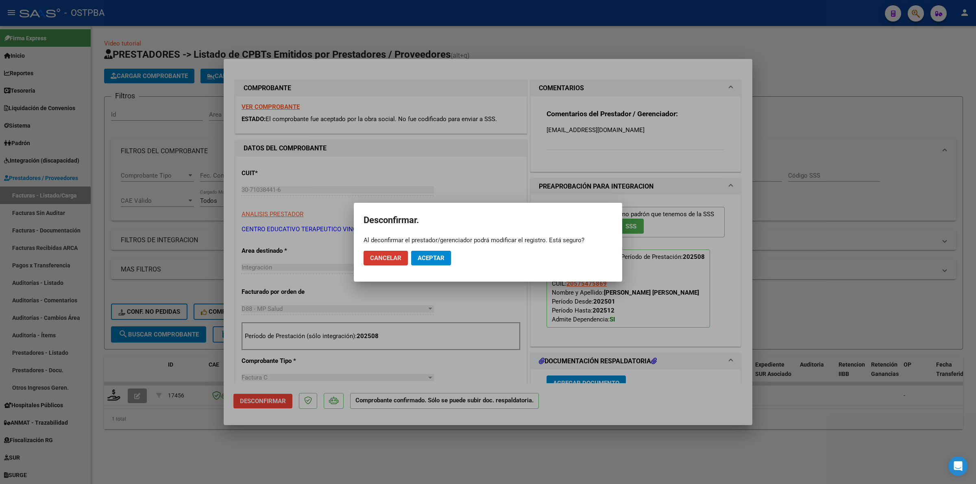
click at [434, 256] on span "Aceptar" at bounding box center [431, 258] width 27 height 7
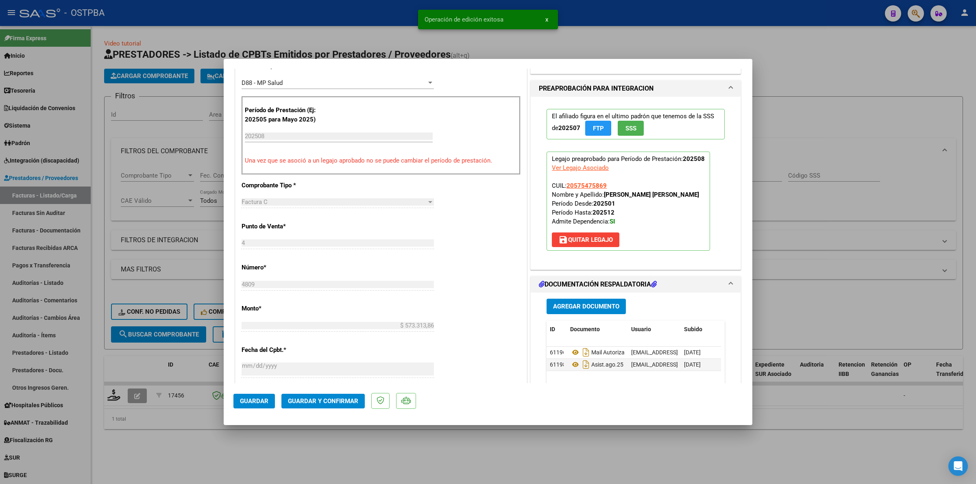
scroll to position [254, 0]
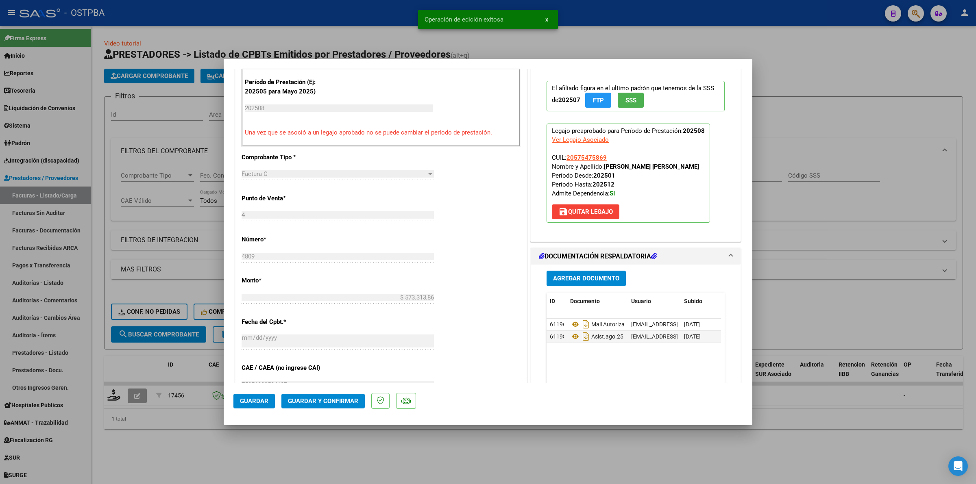
click at [573, 212] on span "save [PERSON_NAME]" at bounding box center [585, 211] width 55 height 7
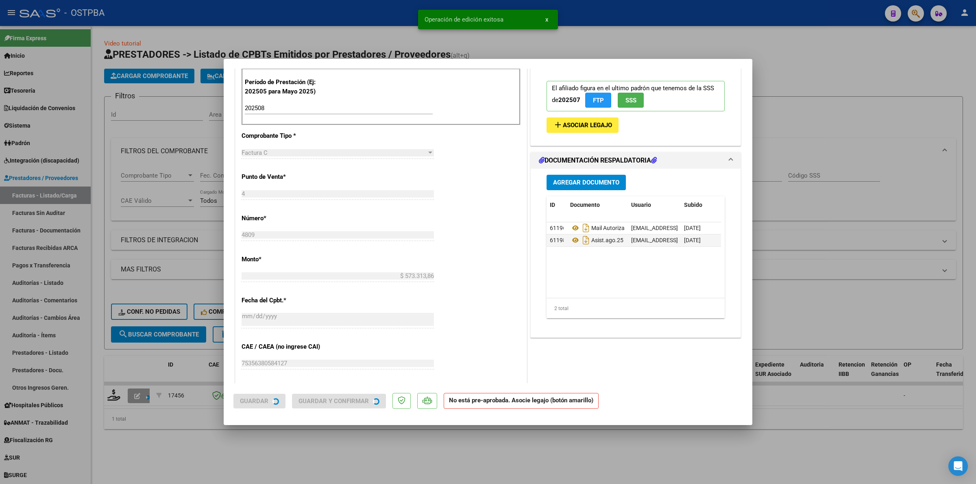
scroll to position [257, 0]
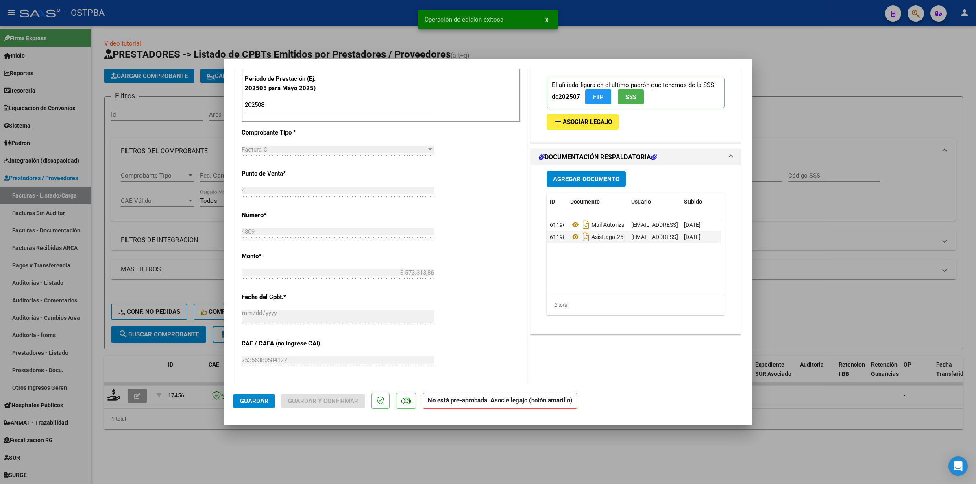
click at [887, 284] on div at bounding box center [488, 242] width 976 height 484
type input "$ 0,00"
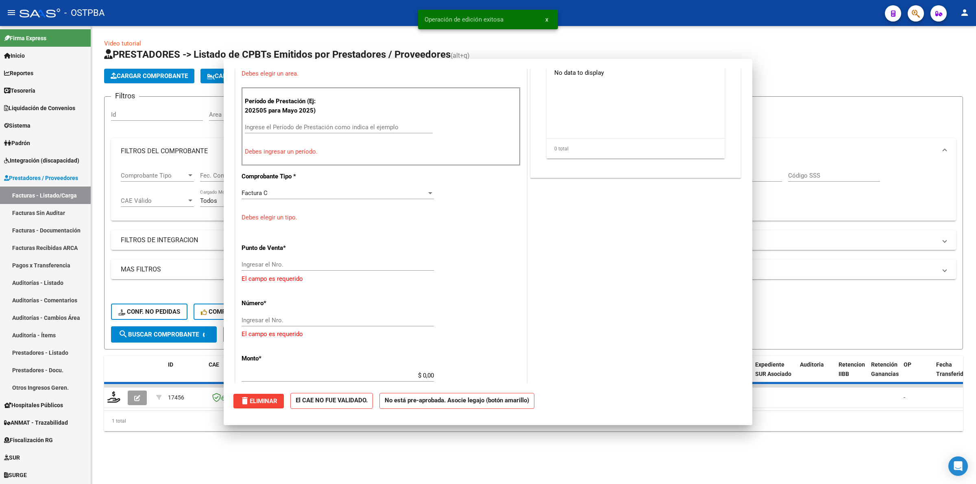
scroll to position [0, 0]
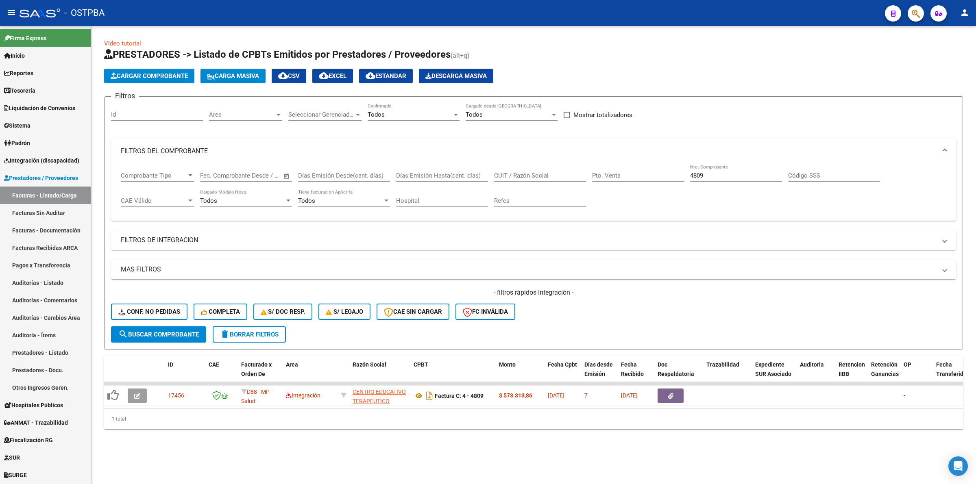
click at [662, 285] on div "MAS FILTROS Todos Con Doc. Respaldatoria Todos Con Trazabilidad Todos Asociado …" at bounding box center [533, 293] width 845 height 67
